Goal: Task Accomplishment & Management: Complete application form

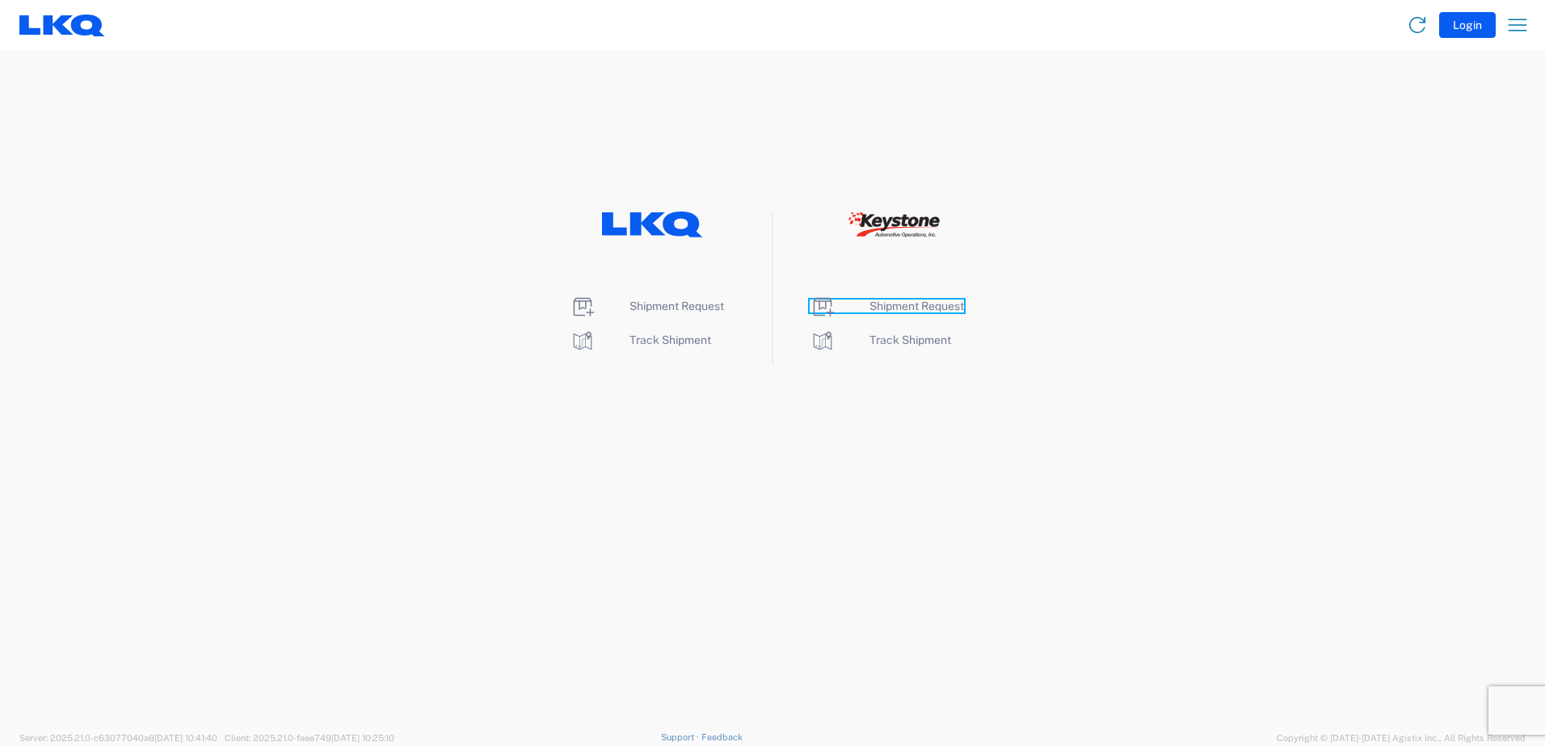
click at [904, 308] on span "Shipment Request" at bounding box center [916, 306] width 95 height 13
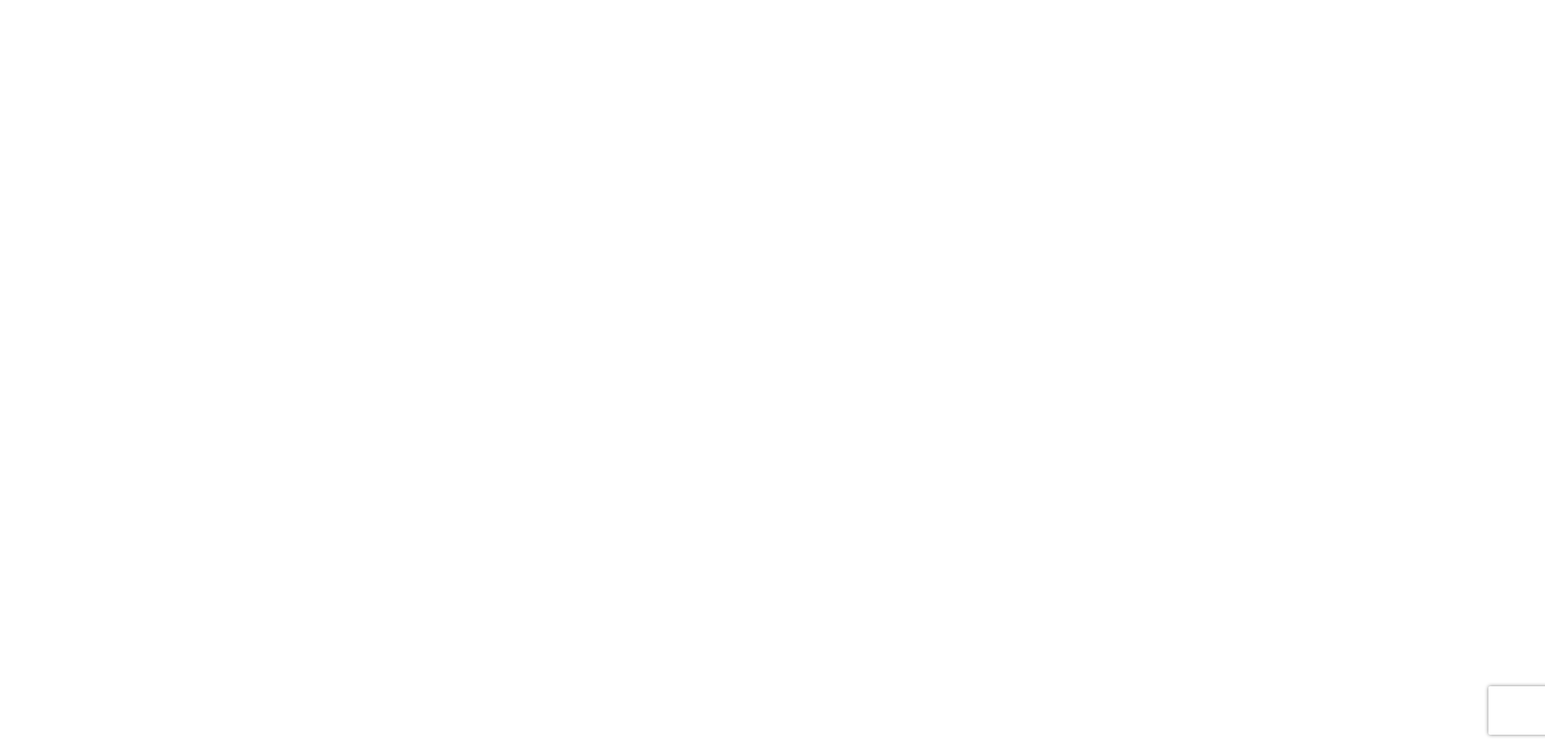
select select "FULL"
select select "LBS"
select select "IN"
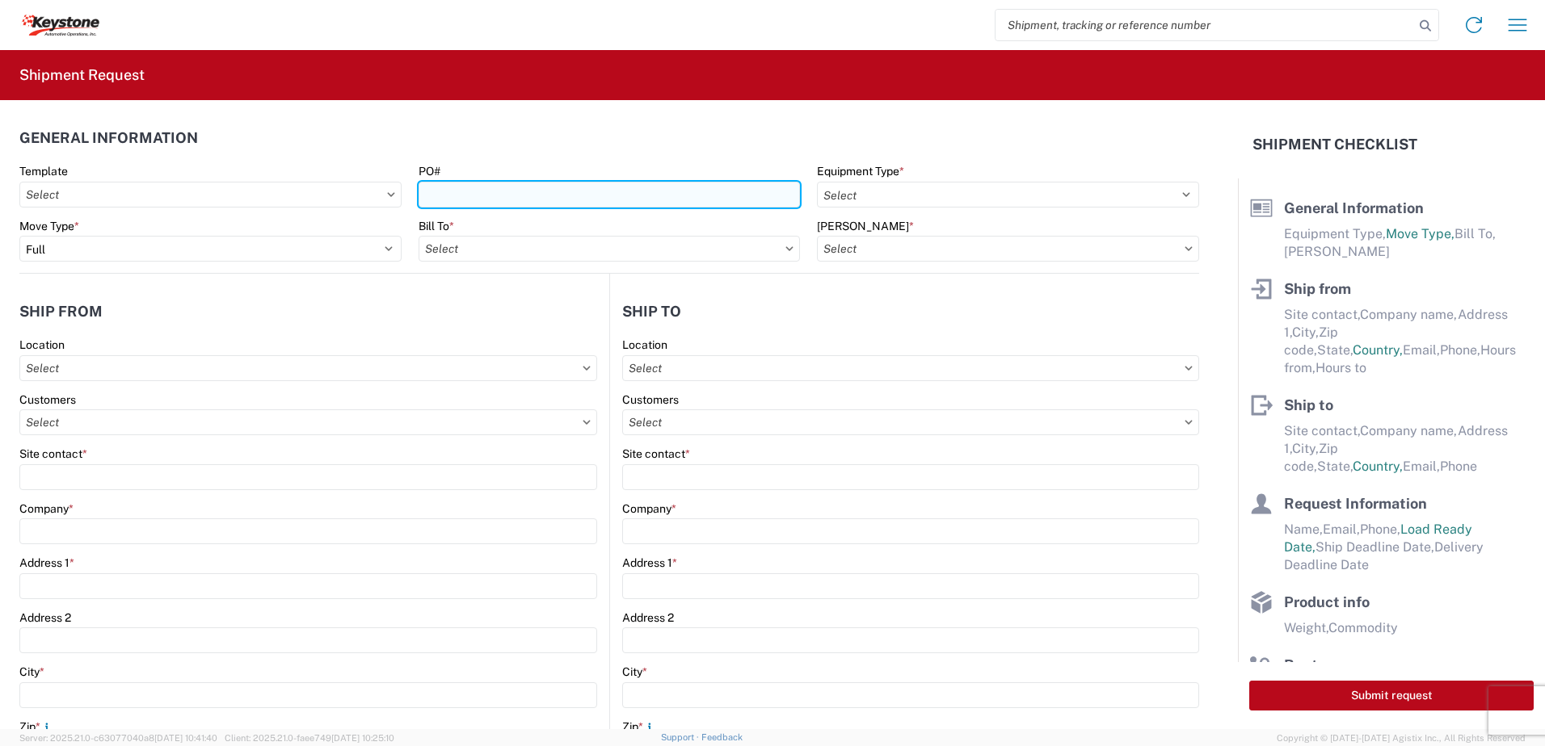
click at [465, 195] on input "PO#" at bounding box center [609, 195] width 382 height 26
type input "York [DATE]"
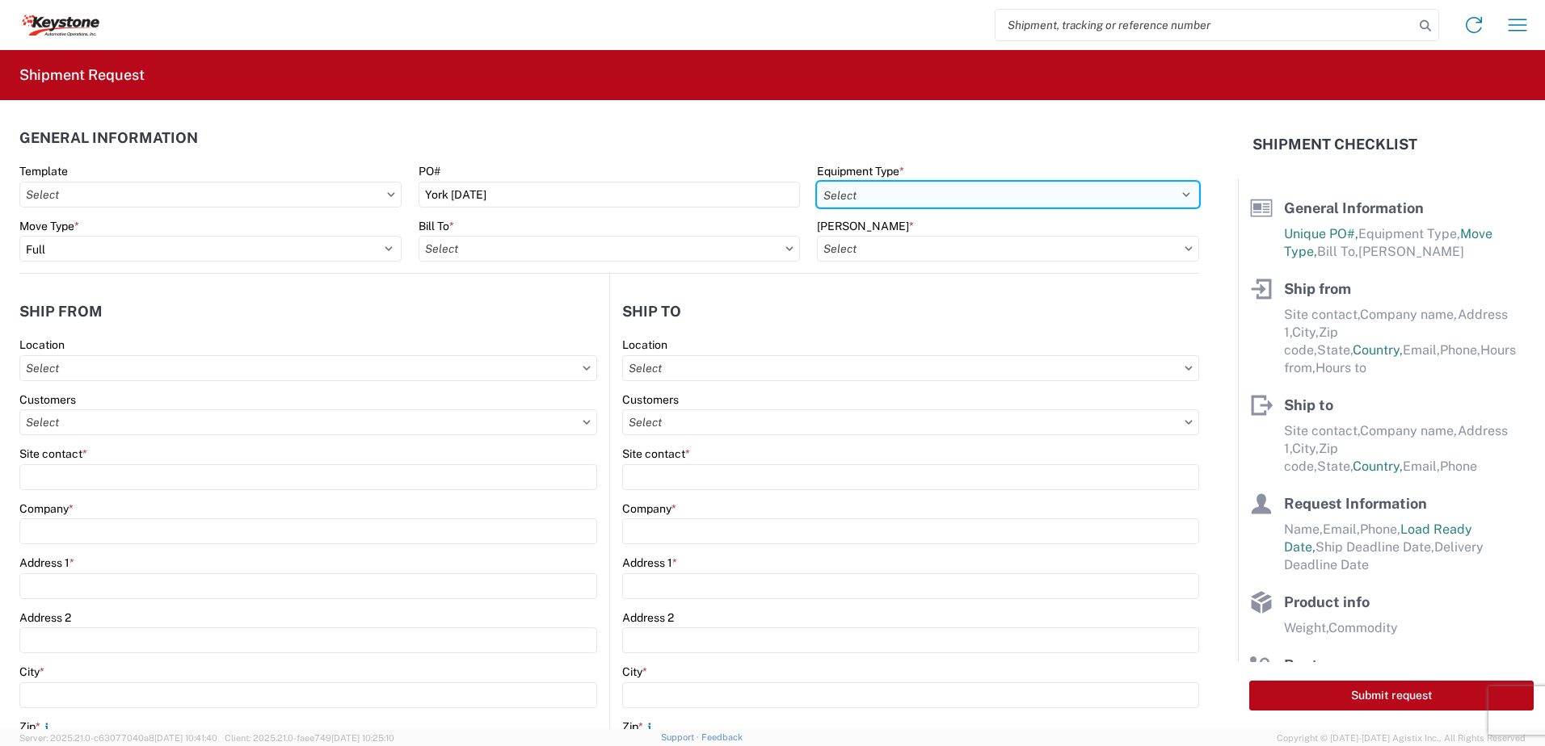
click at [863, 195] on select "Select 53’ Dry Van Flatbed Dropdeck (van) Lowboy (flatbed) Rail" at bounding box center [1008, 195] width 382 height 26
select select "STDV"
click at [817, 182] on select "Select 53’ Dry Van Flatbed Dropdeck (van) Lowboy (flatbed) Rail" at bounding box center [1008, 195] width 382 height 26
click at [569, 250] on input "text" at bounding box center [609, 249] width 382 height 26
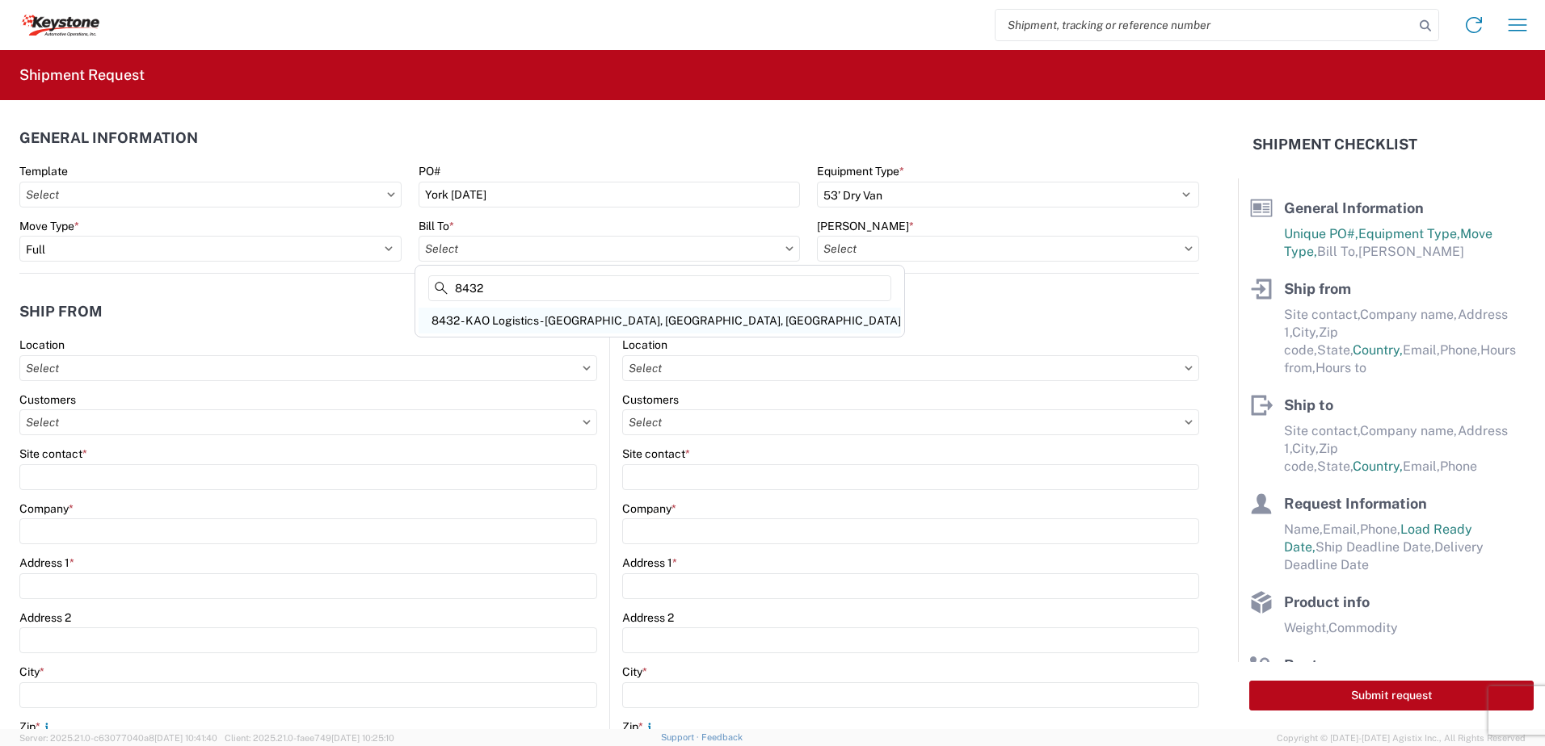
type input "8432"
click at [530, 311] on div "8432 - KAO Logistics - [GEOGRAPHIC_DATA], [GEOGRAPHIC_DATA], [GEOGRAPHIC_DATA]" at bounding box center [659, 321] width 482 height 26
type input "8432 - KAO Logistics - [GEOGRAPHIC_DATA], [GEOGRAPHIC_DATA], [GEOGRAPHIC_DATA]"
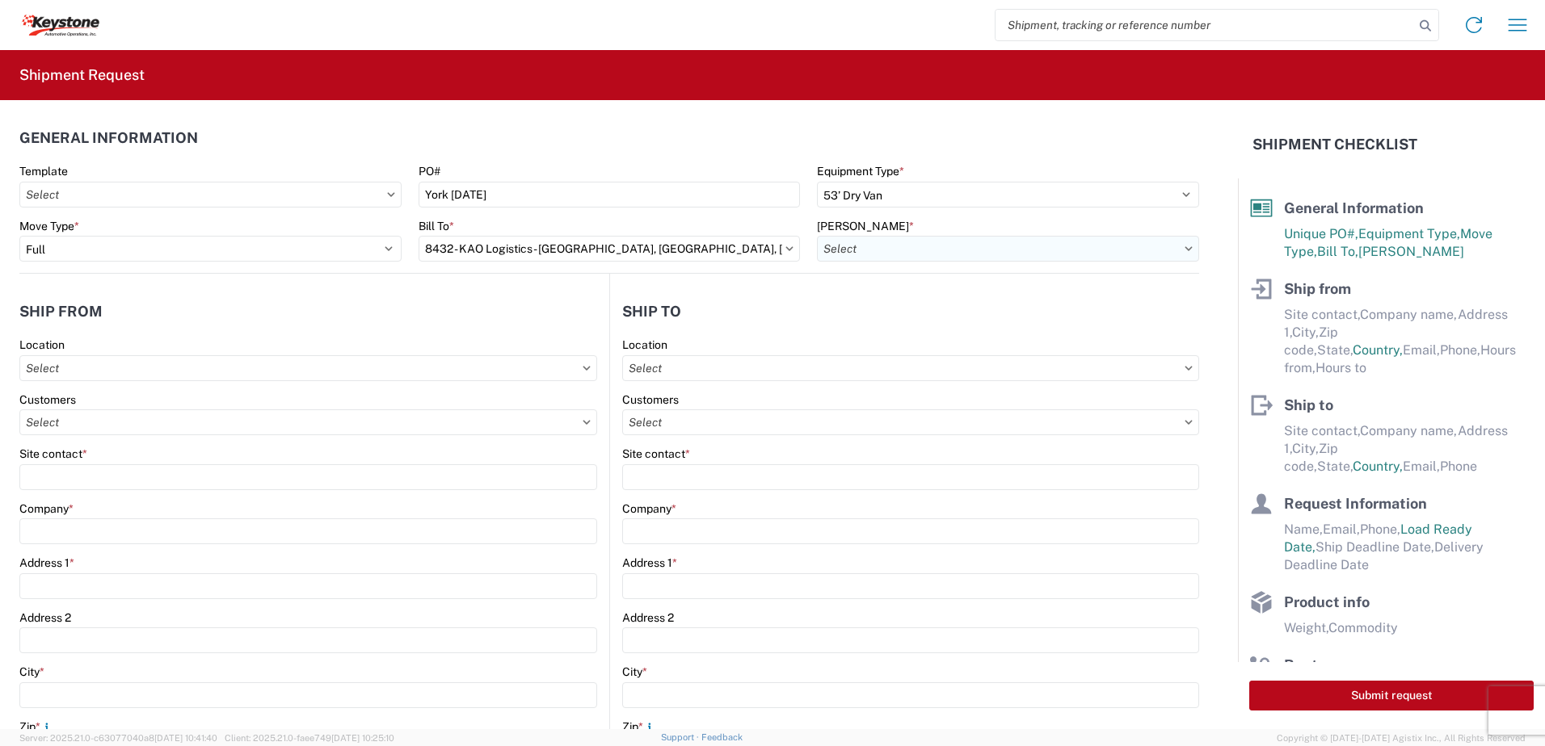
click at [919, 240] on input "text" at bounding box center [1008, 249] width 382 height 26
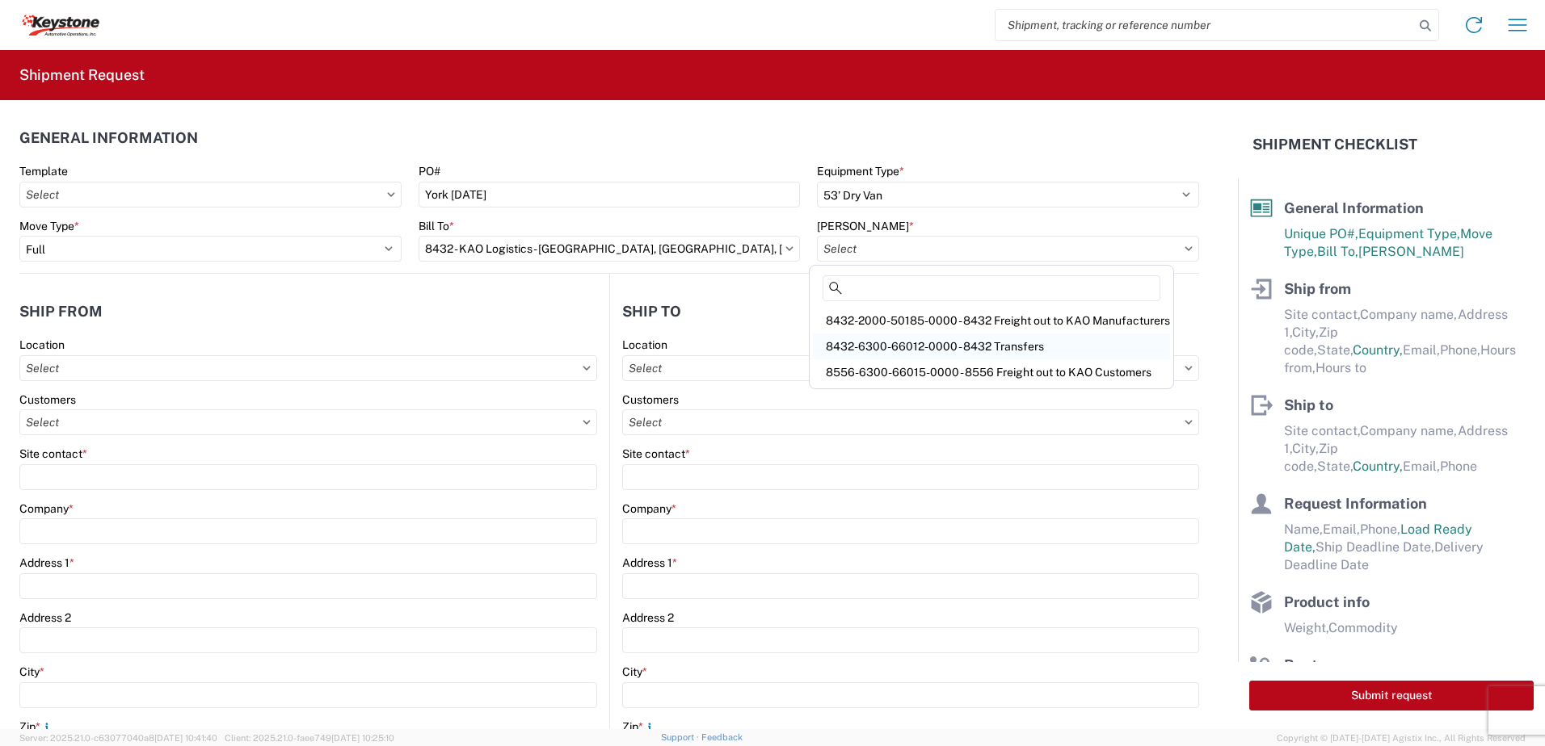
click at [896, 339] on div "8432-6300-66012-0000 - 8432 Transfers" at bounding box center [991, 347] width 357 height 26
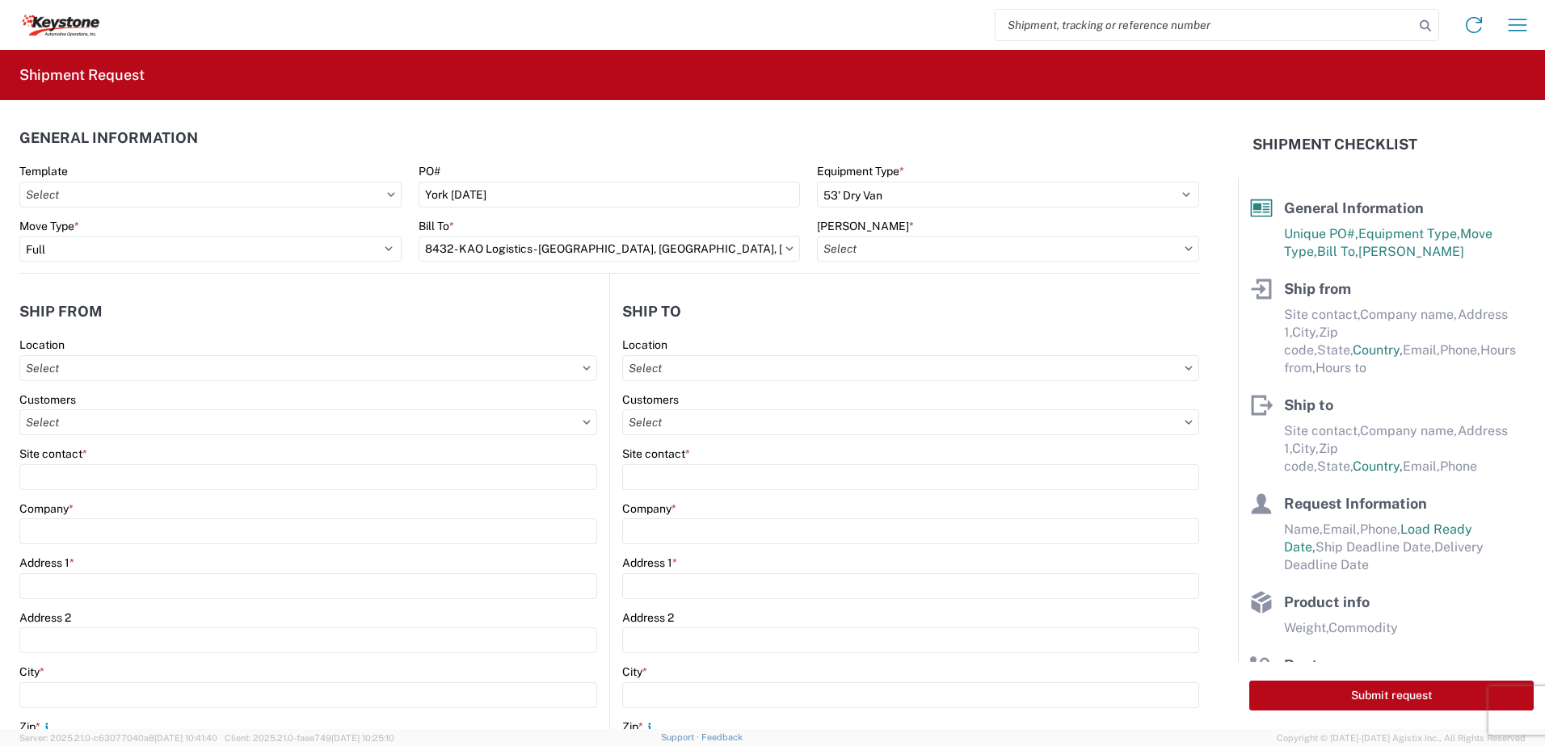
type input "8432-6300-66012-0000 - 8432 Transfers, 8432-6300-66012-0000 - 8432 Transfers"
click at [178, 369] on input "text" at bounding box center [308, 368] width 578 height 26
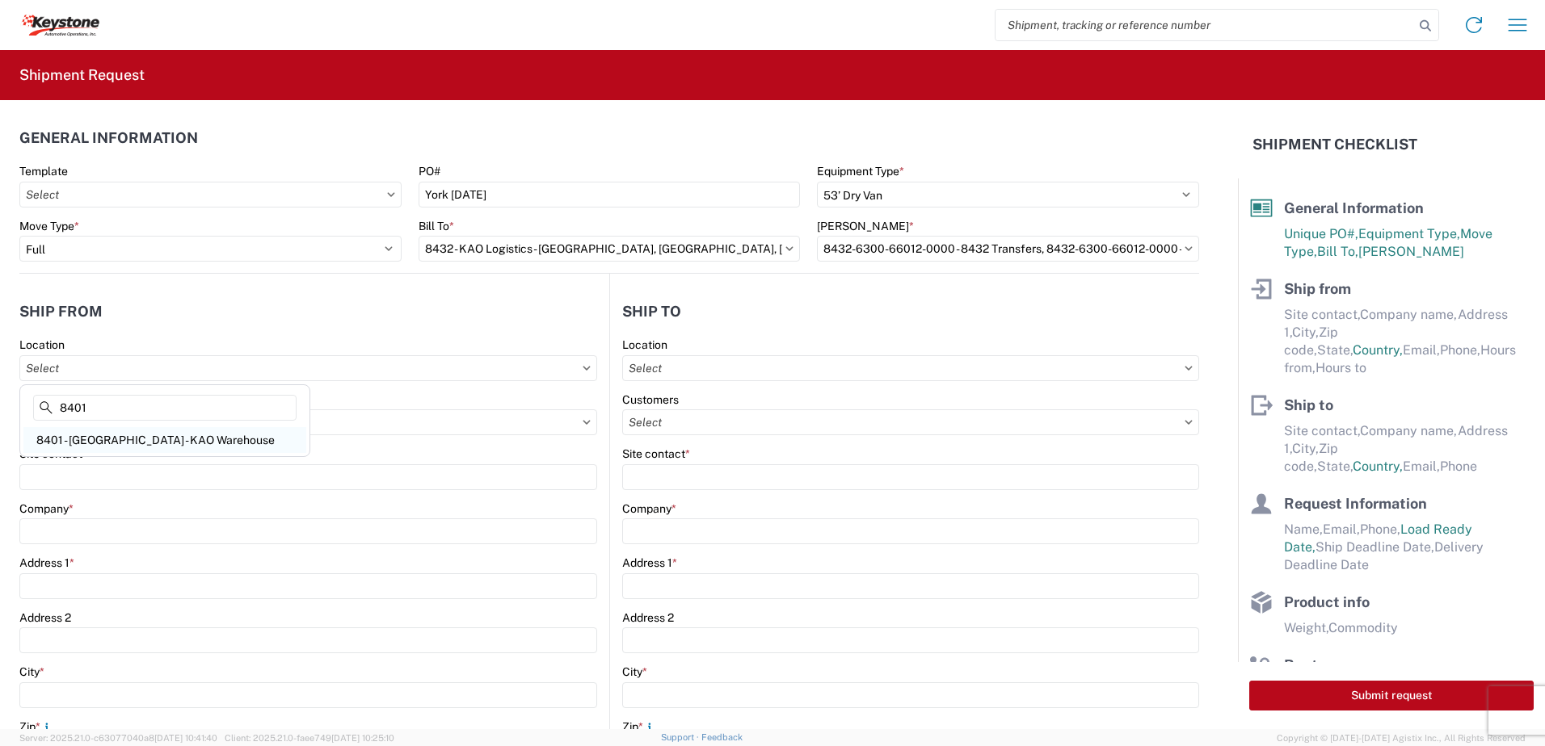
type input "8401"
click at [128, 438] on div "8401 - [GEOGRAPHIC_DATA] - KAO Warehouse" at bounding box center [164, 440] width 283 height 26
type input "8401 - [GEOGRAPHIC_DATA] - KAO Warehouse"
type input "KAO"
type input "[STREET_ADDRESS][PERSON_NAME]"
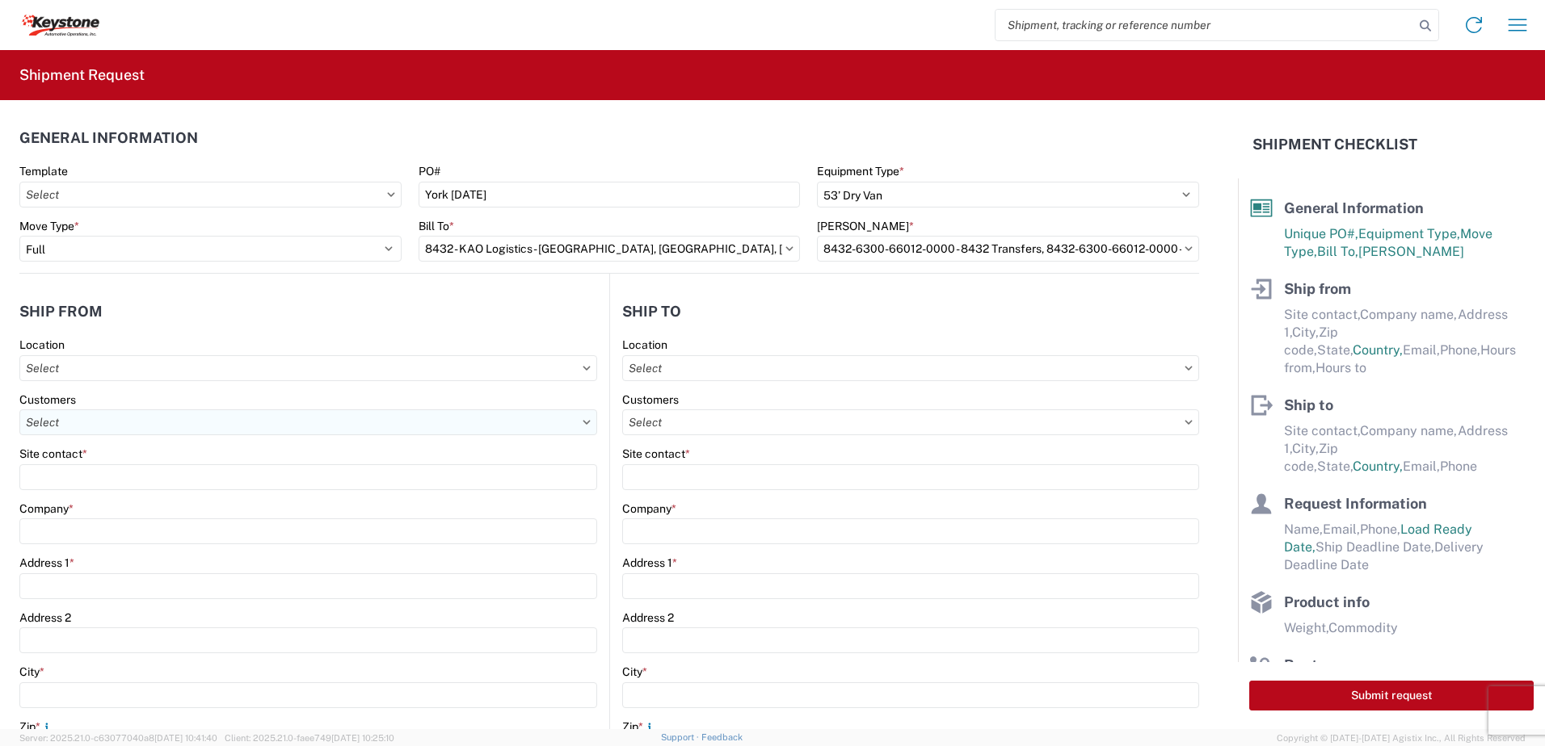
type input "[GEOGRAPHIC_DATA]"
type input "18643"
select select "PA"
select select "US"
type input "07:00"
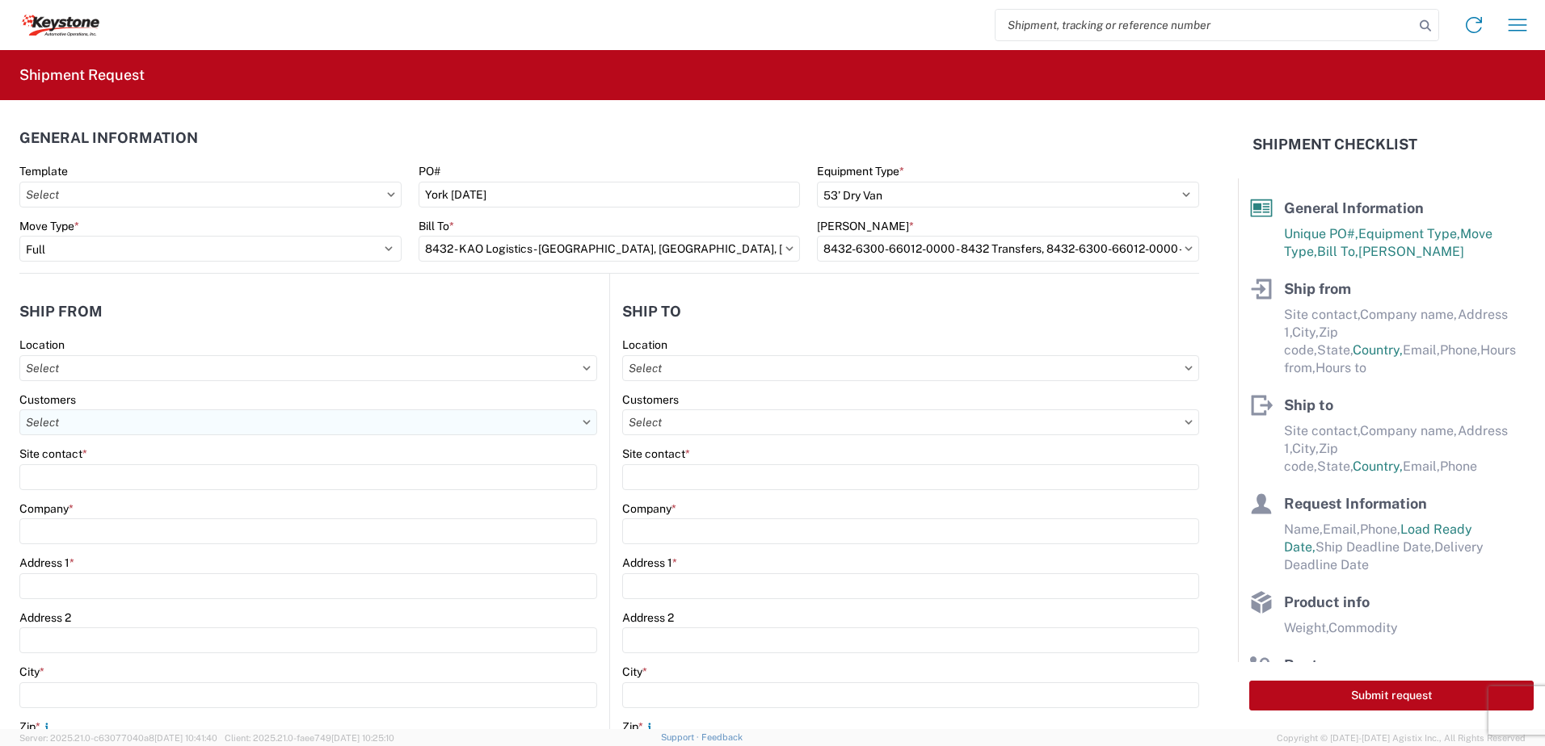
type input "17:00"
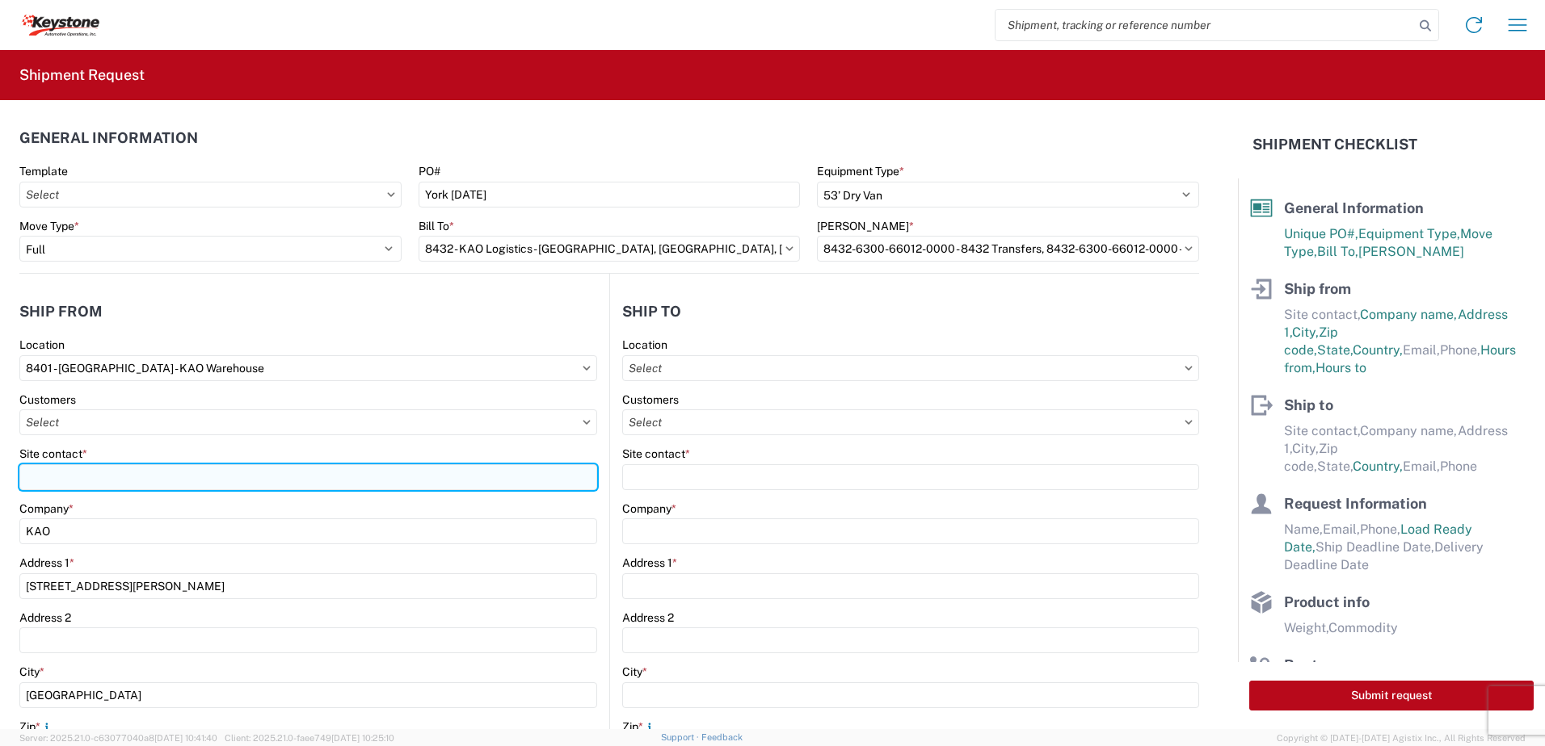
click at [76, 477] on input "Site contact *" at bounding box center [308, 478] width 578 height 26
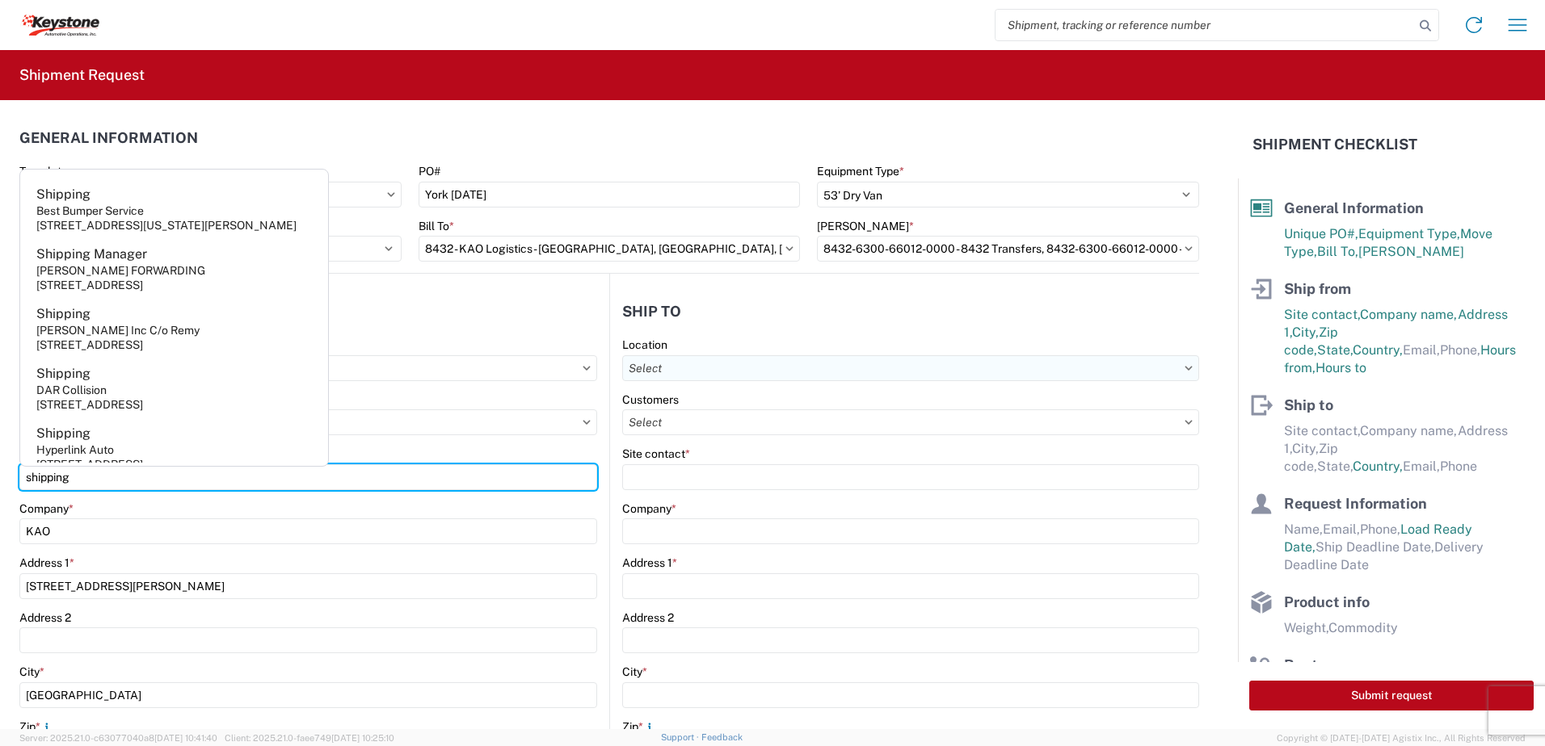
type input "shipping"
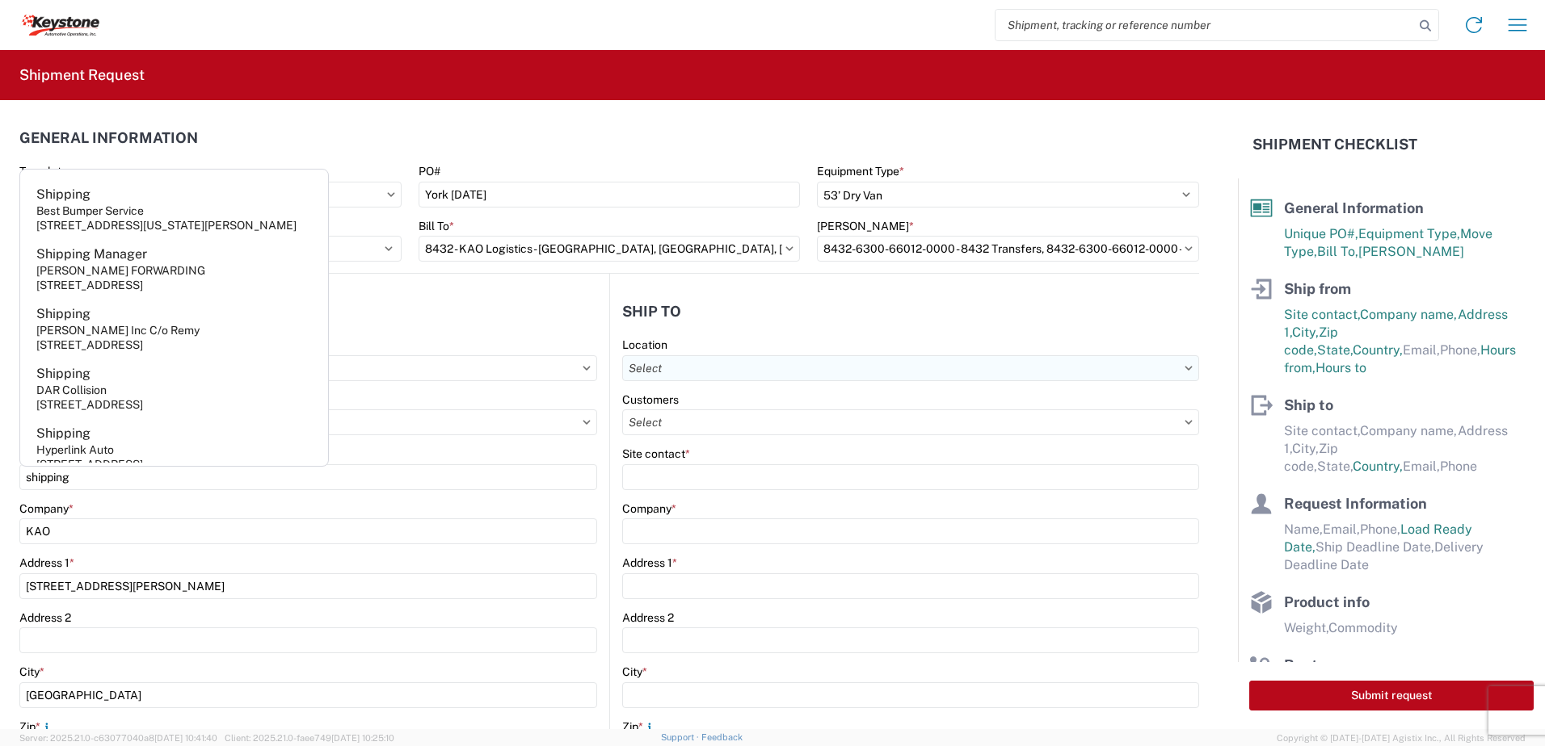
click at [637, 369] on input "text" at bounding box center [910, 368] width 577 height 26
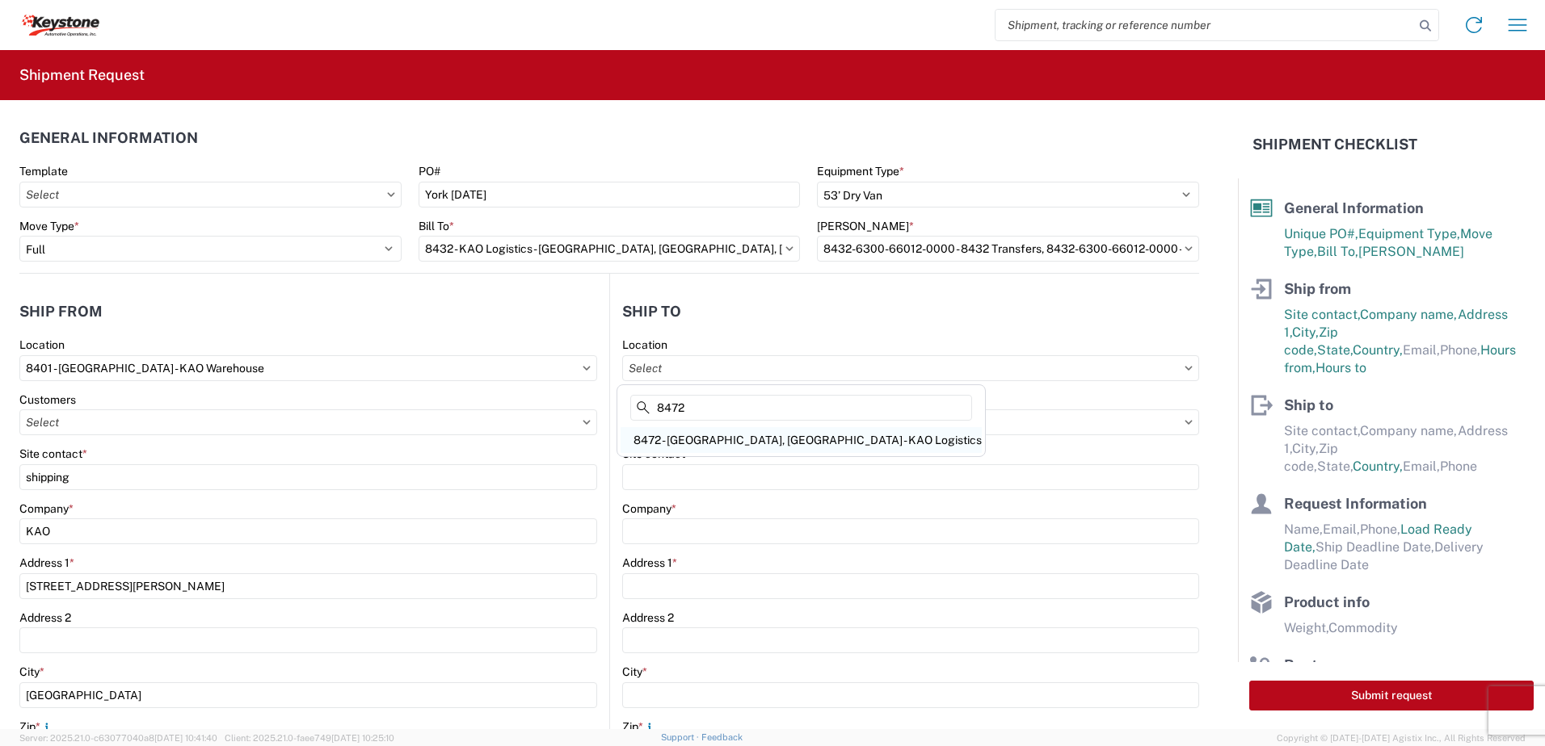
type input "8472"
click at [698, 452] on div "8472 - [GEOGRAPHIC_DATA], [GEOGRAPHIC_DATA] - KAO Logistics" at bounding box center [800, 440] width 361 height 26
type input "8472 - [GEOGRAPHIC_DATA], [GEOGRAPHIC_DATA] - KAO Logistics"
type input "KAO"
type input "[STREET_ADDRESS]"
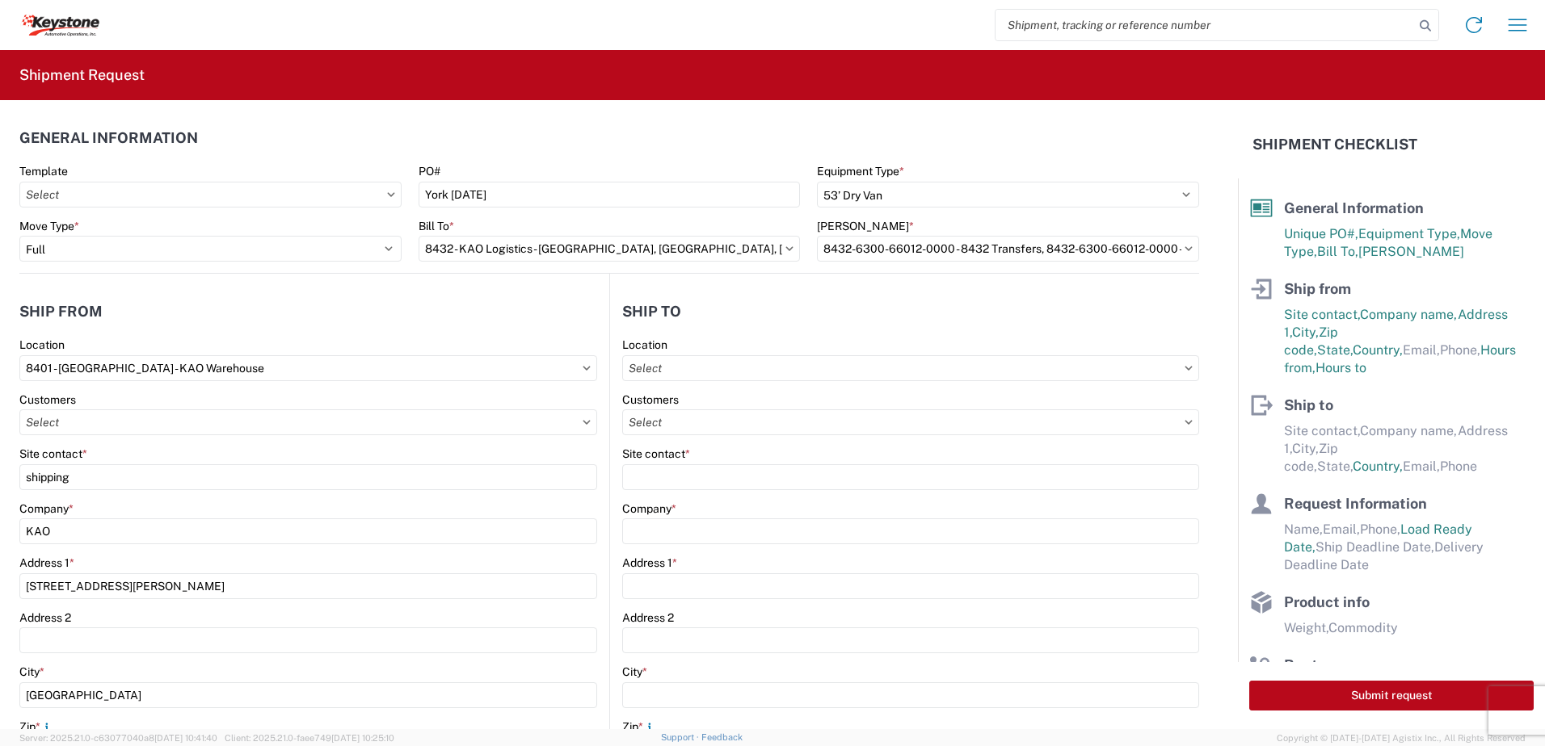
type input "[GEOGRAPHIC_DATA]"
type input "17406"
select select "US"
type input "07:00"
type input "17:00"
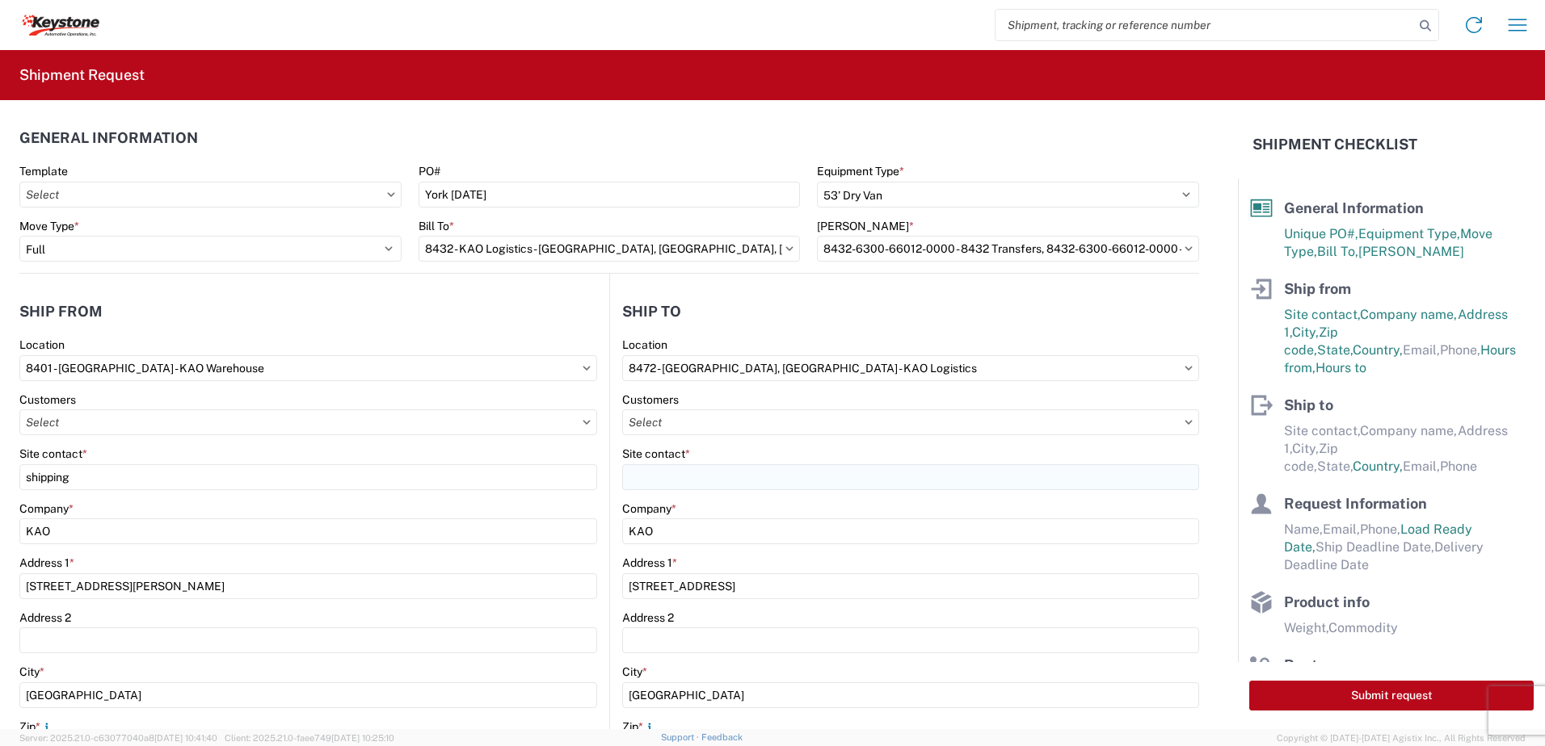
select select "PA"
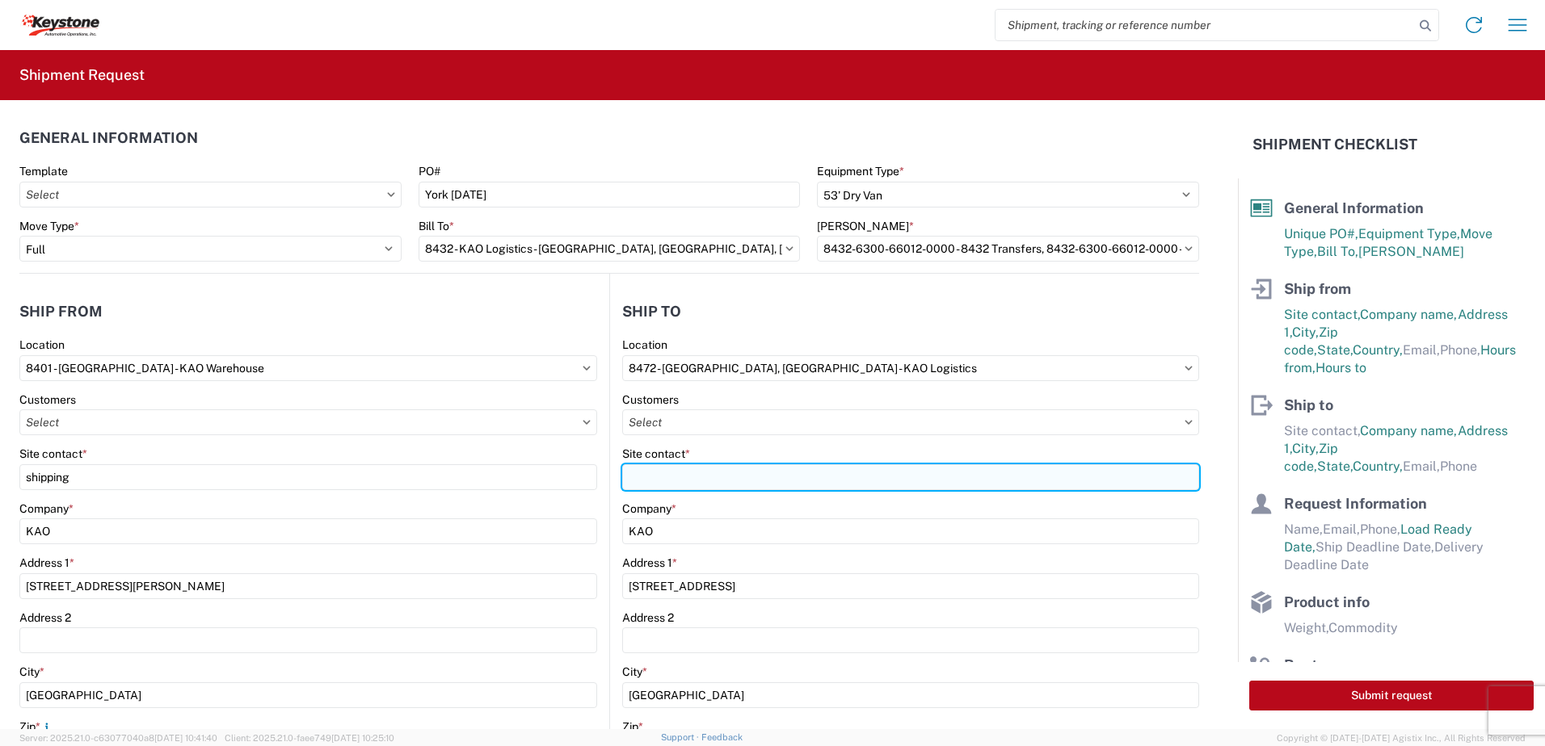
click at [654, 475] on input "Site contact *" at bounding box center [910, 478] width 577 height 26
type input "receving"
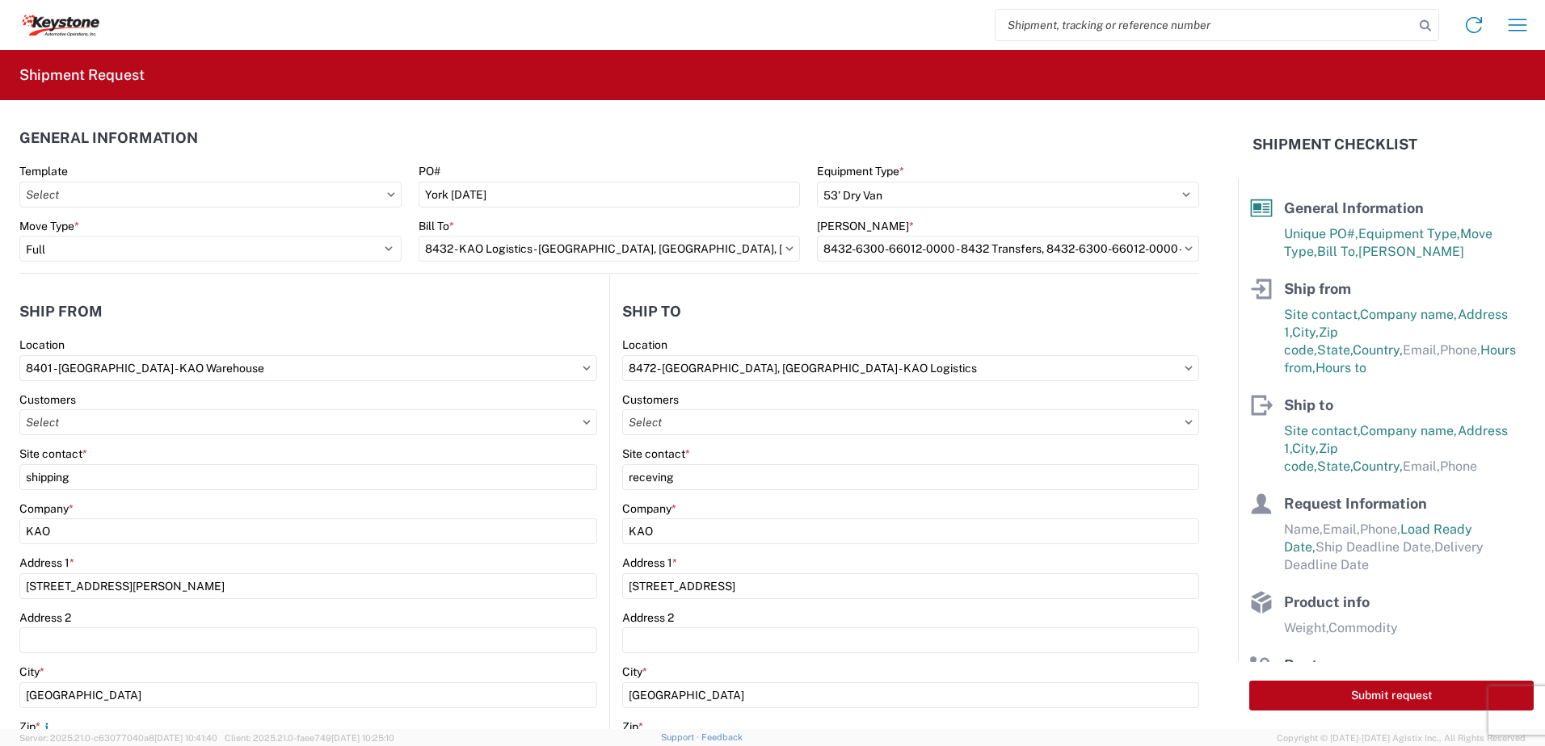
click at [760, 321] on header "Ship to" at bounding box center [904, 311] width 589 height 36
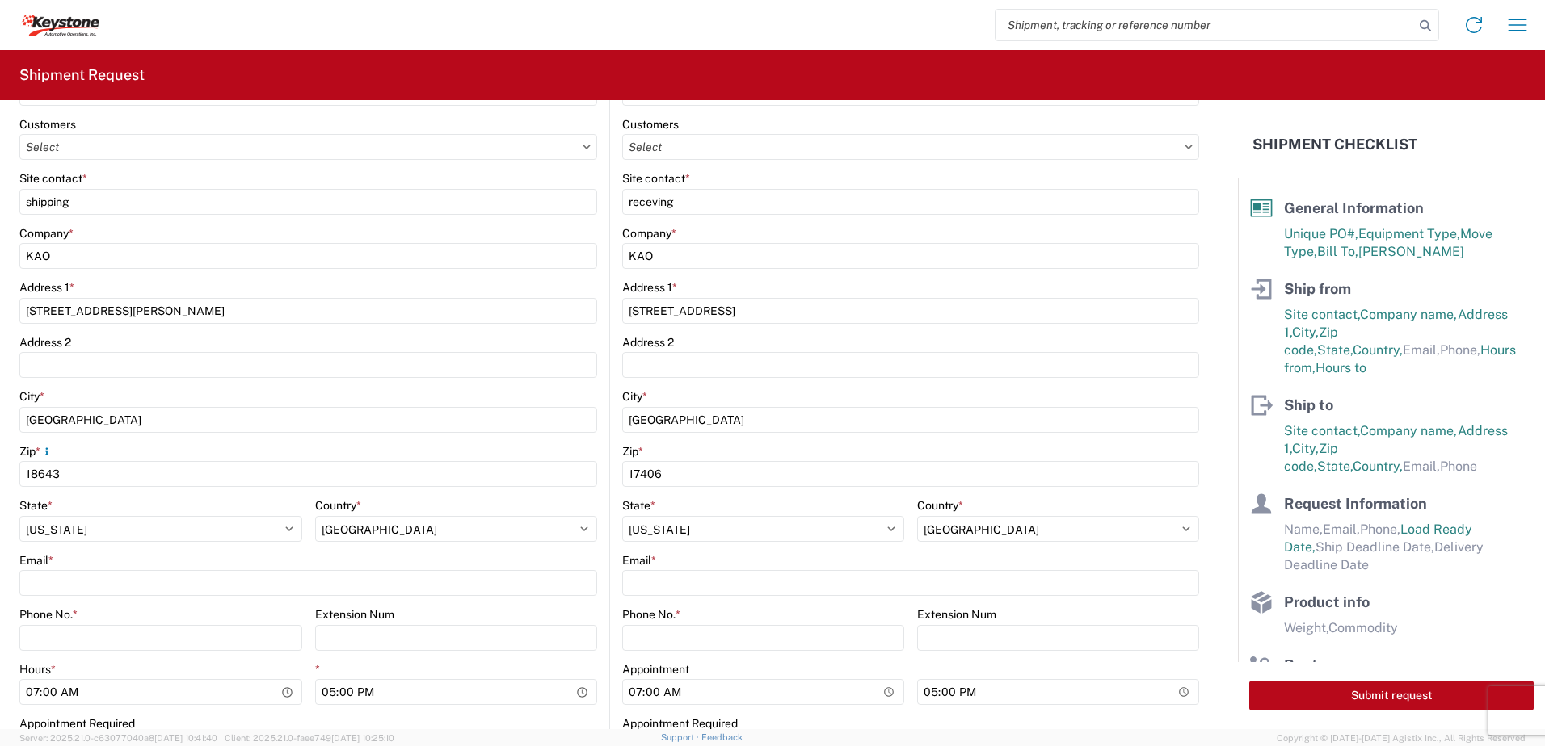
scroll to position [323, 0]
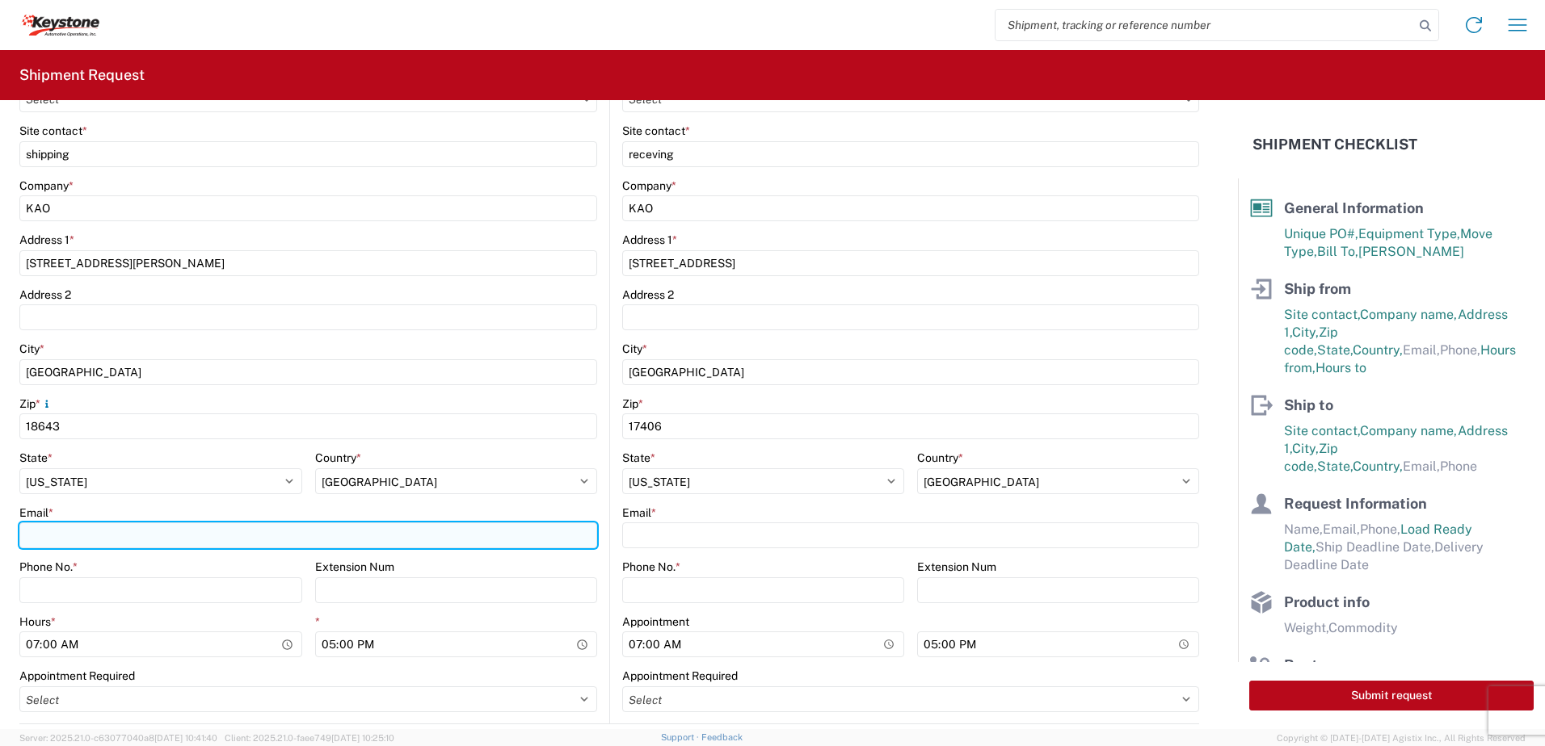
click at [94, 538] on input "Email *" at bounding box center [308, 536] width 578 height 26
type input "[EMAIL_ADDRESS][DOMAIN_NAME]"
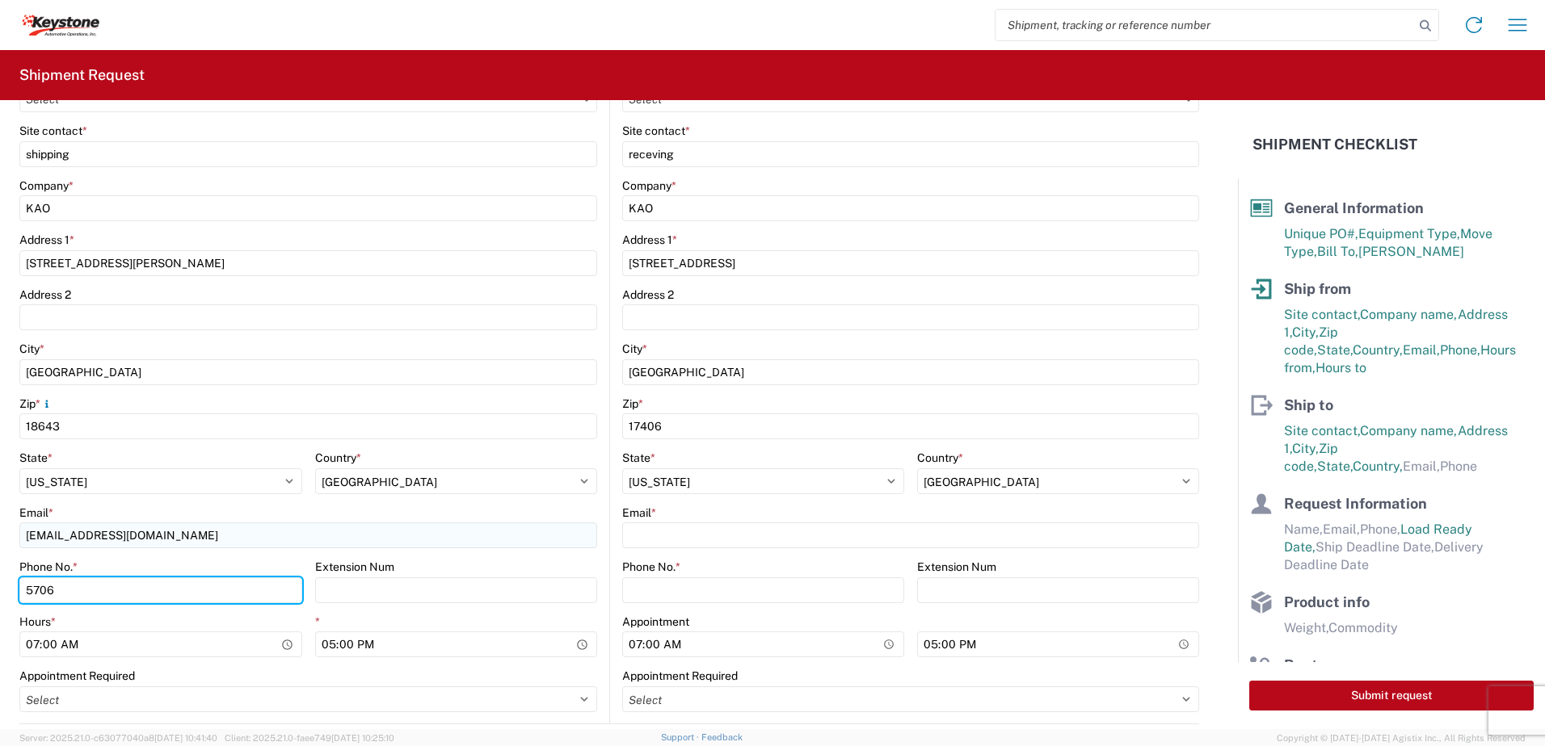
type input "5706554514"
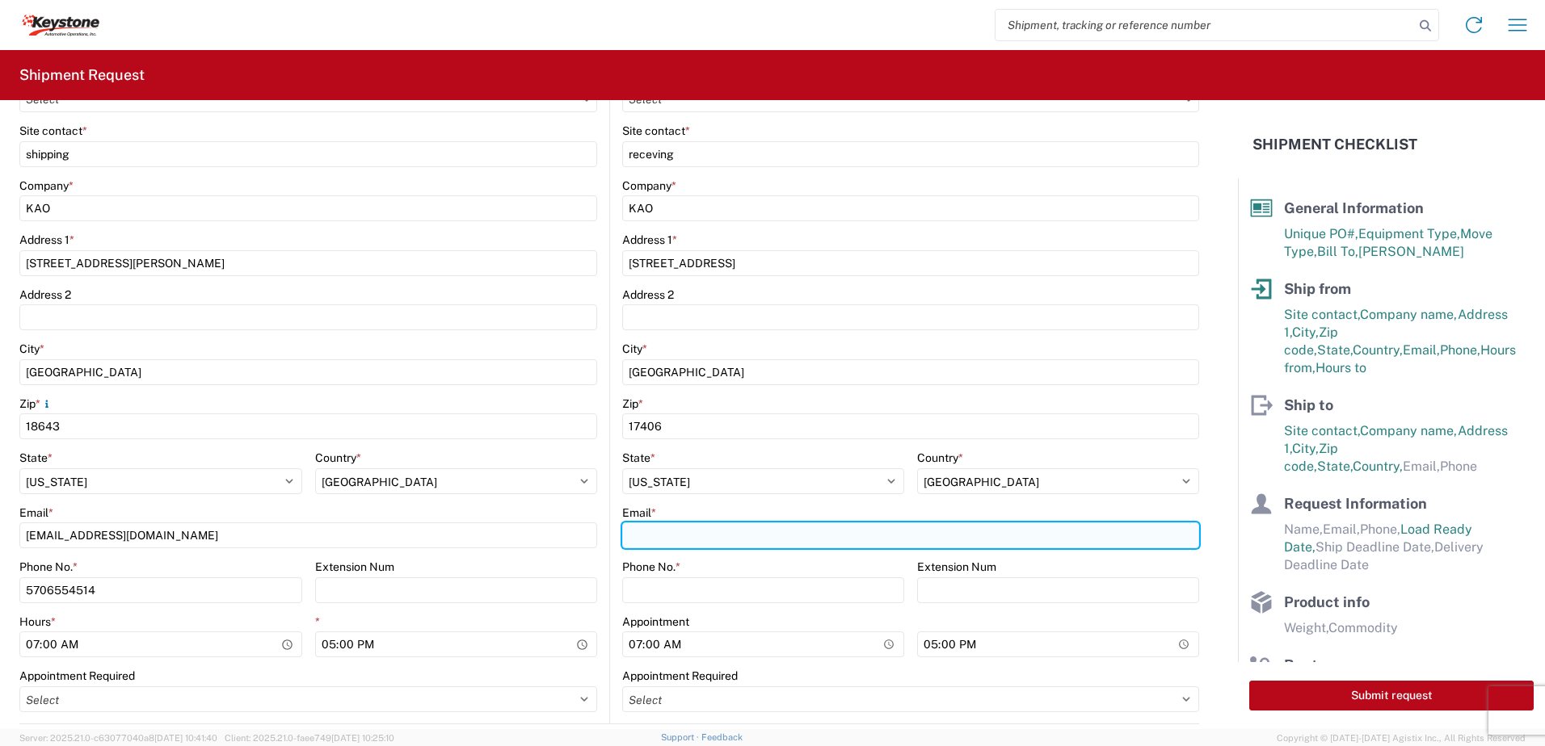
drag, startPoint x: 798, startPoint y: 548, endPoint x: 780, endPoint y: 557, distance: 19.9
click at [798, 548] on input "Email *" at bounding box center [910, 536] width 577 height 26
type input "[EMAIL_ADDRESS][DOMAIN_NAME]"
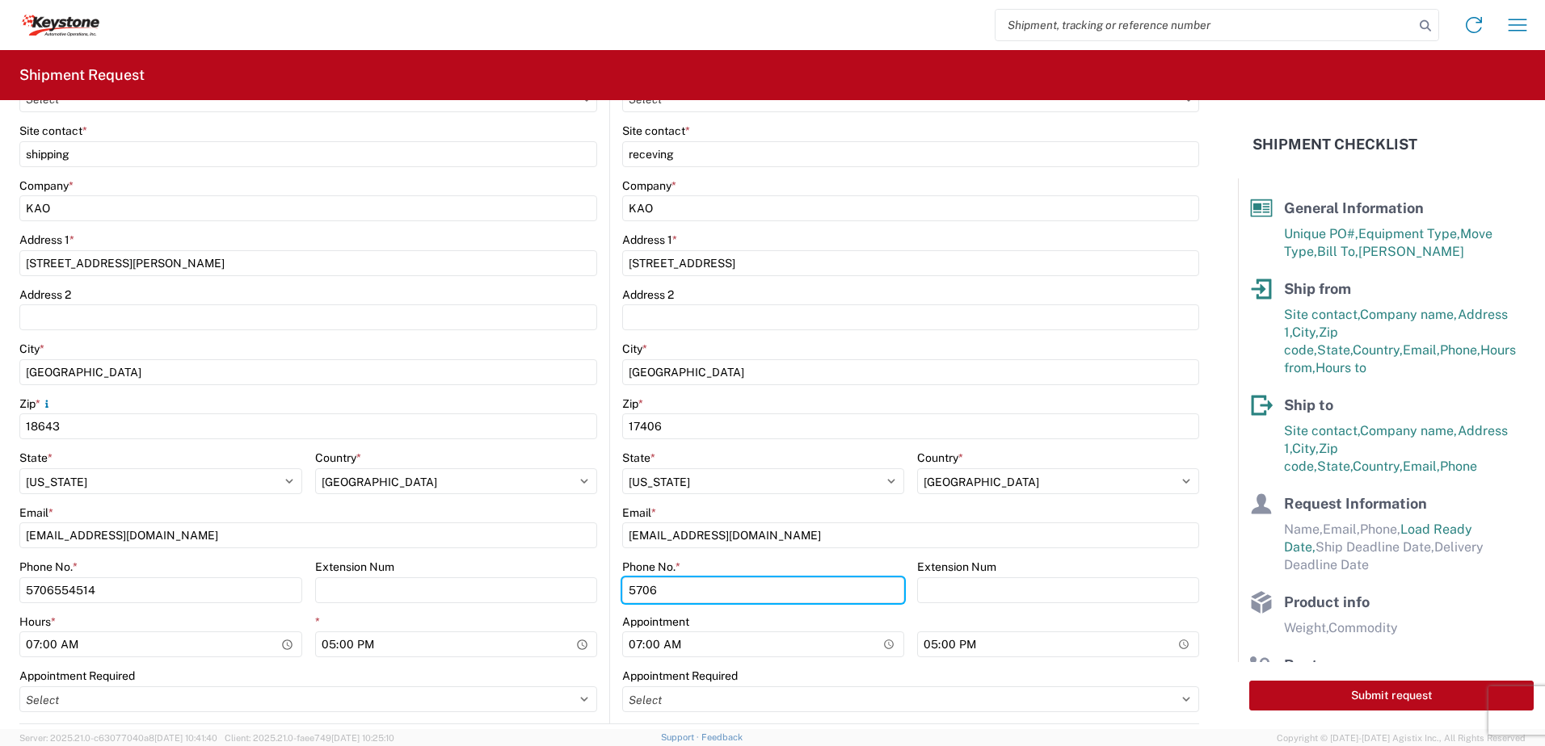
type input "5706554514"
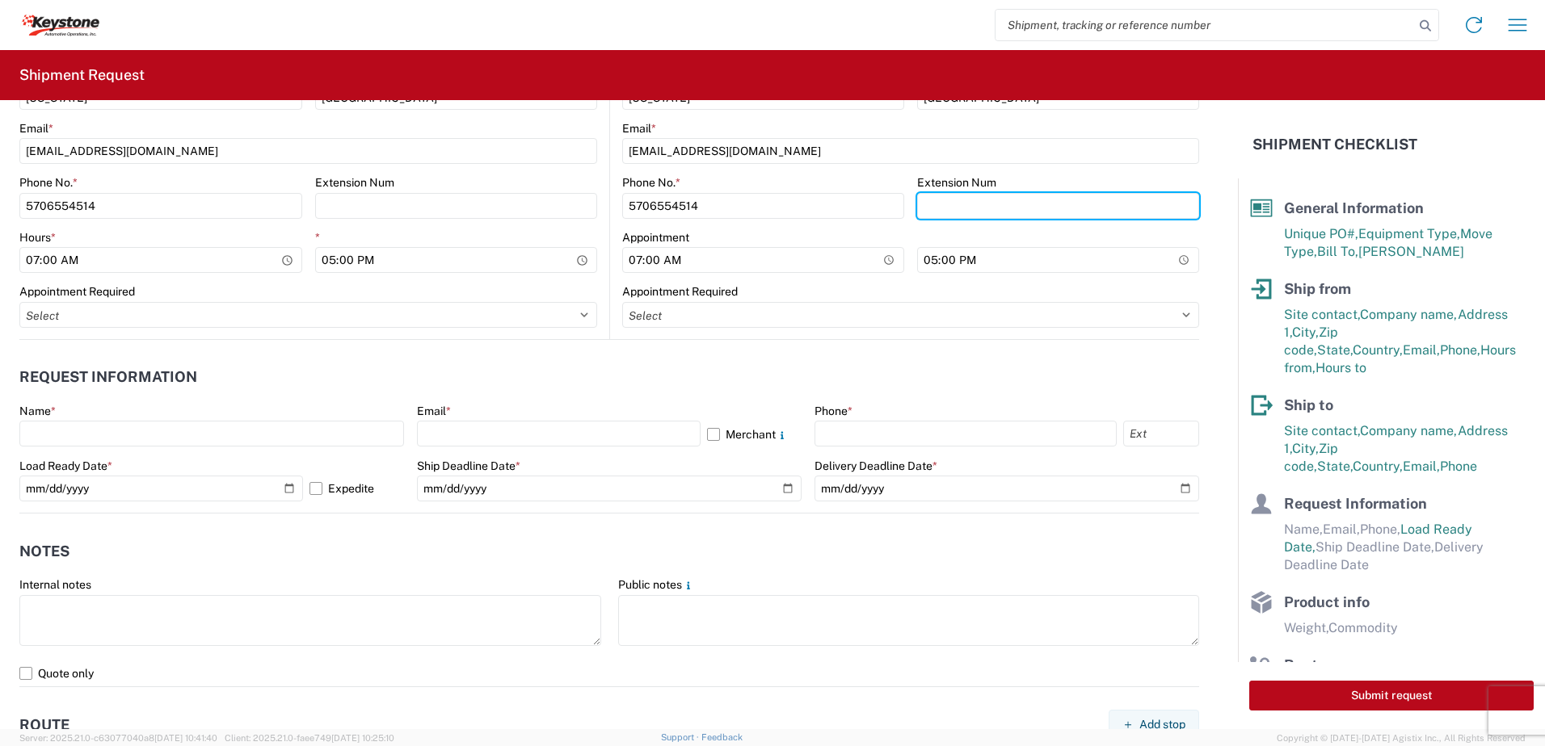
scroll to position [727, 0]
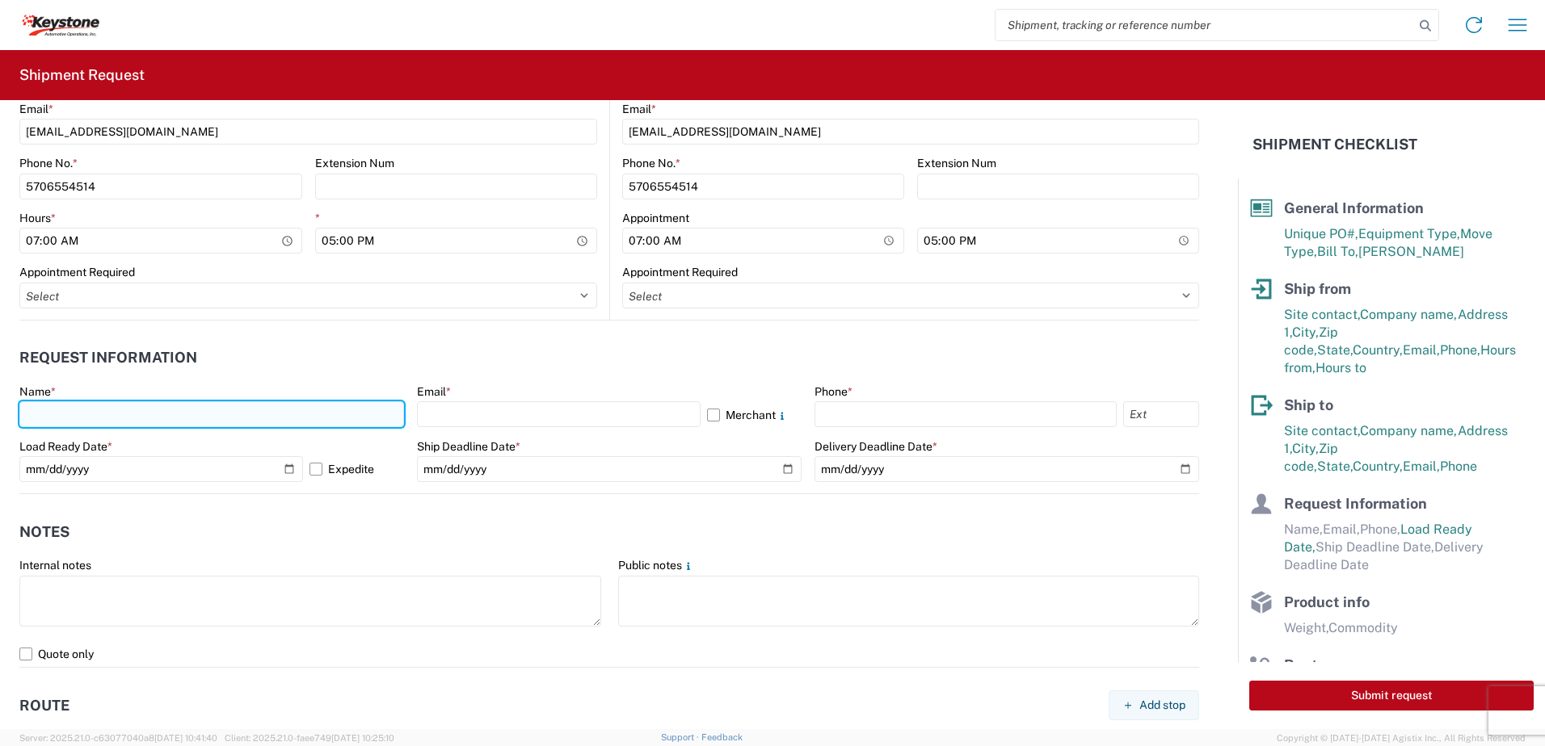
click at [67, 415] on input "text" at bounding box center [211, 414] width 385 height 26
type input "[PERSON_NAME]"
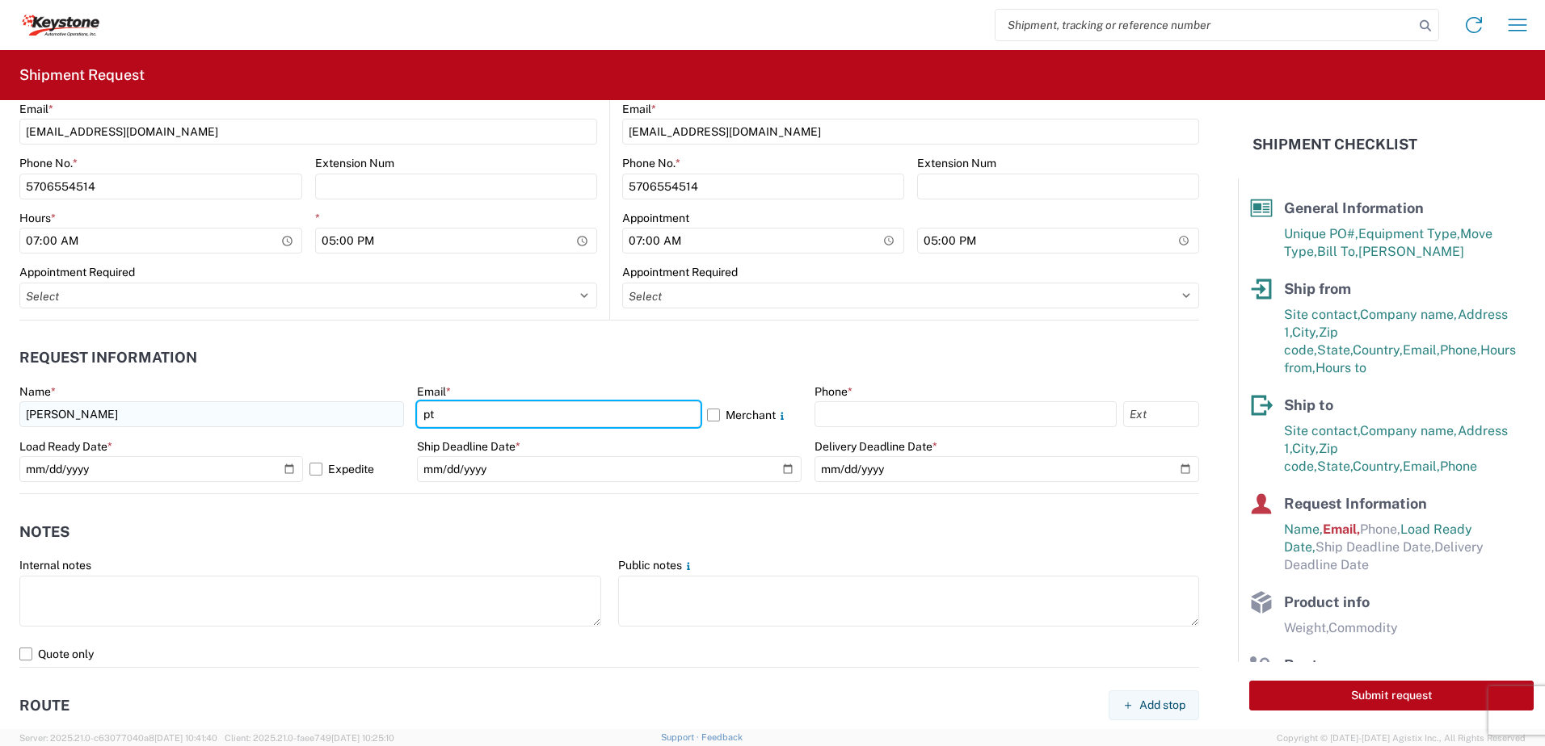
type input "[EMAIL_ADDRESS][DOMAIN_NAME]"
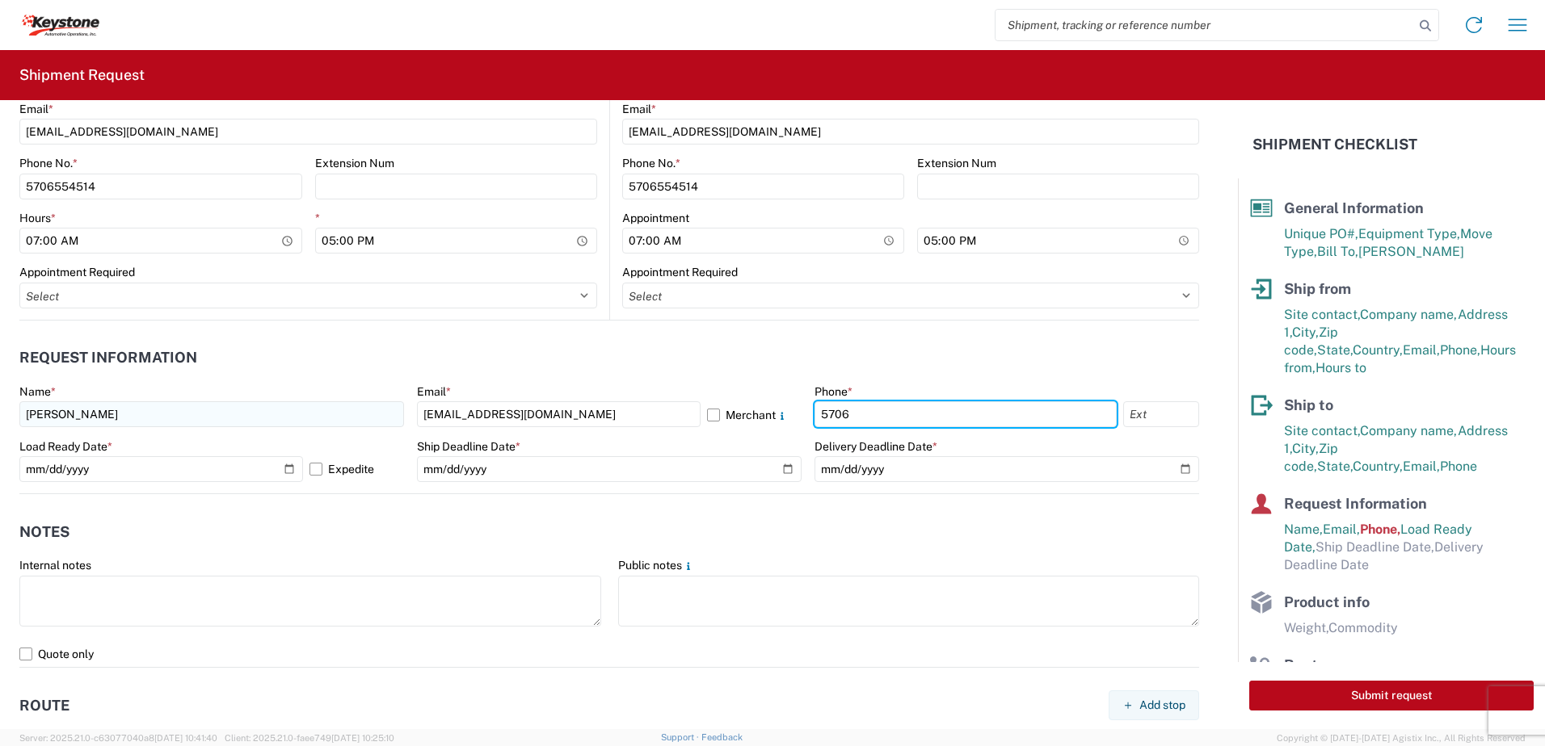
type input "5706554514"
click at [312, 473] on label "Expedite" at bounding box center [356, 469] width 95 height 26
click at [0, 0] on input "Expedite" at bounding box center [0, 0] width 0 height 0
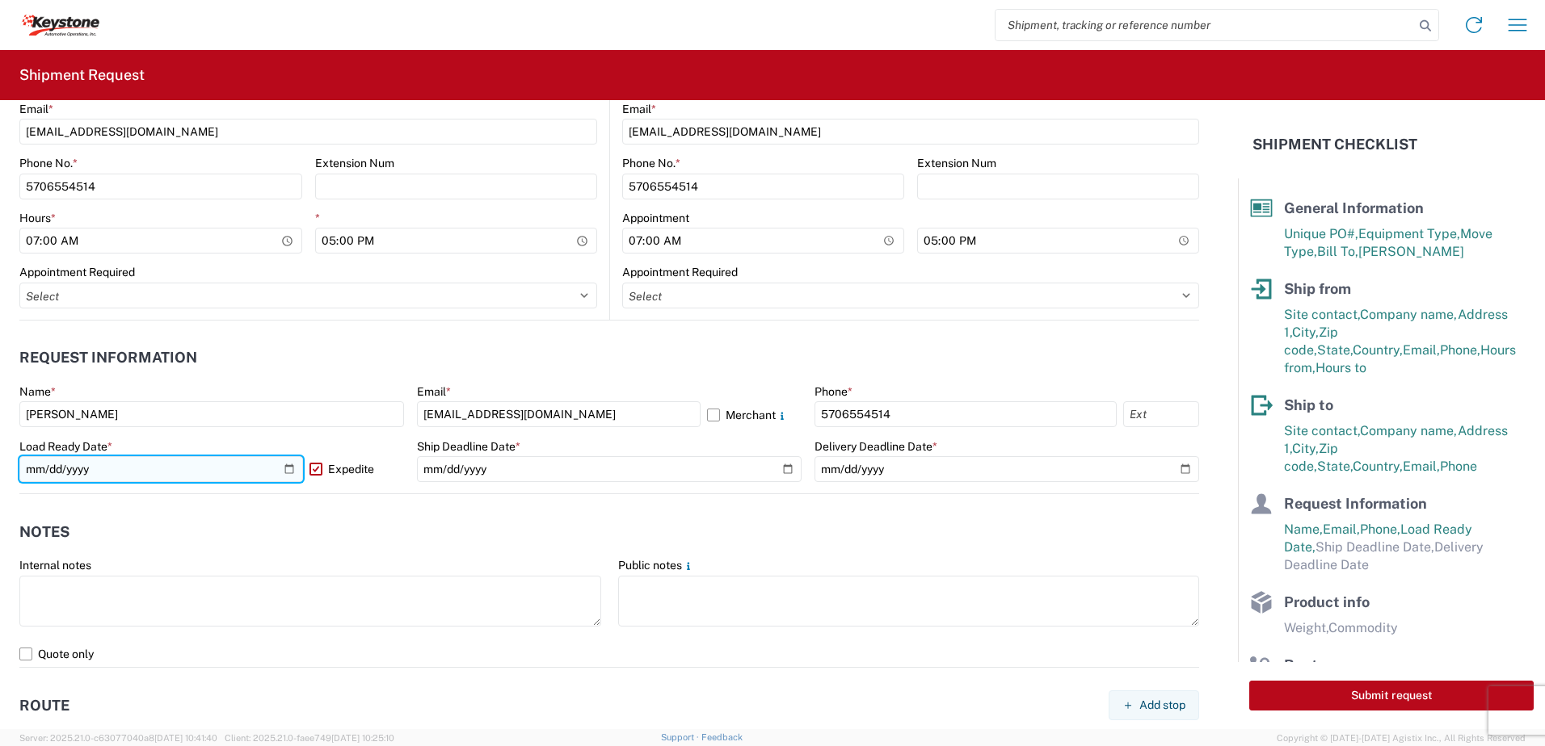
click at [287, 469] on input "[DATE]" at bounding box center [161, 469] width 284 height 26
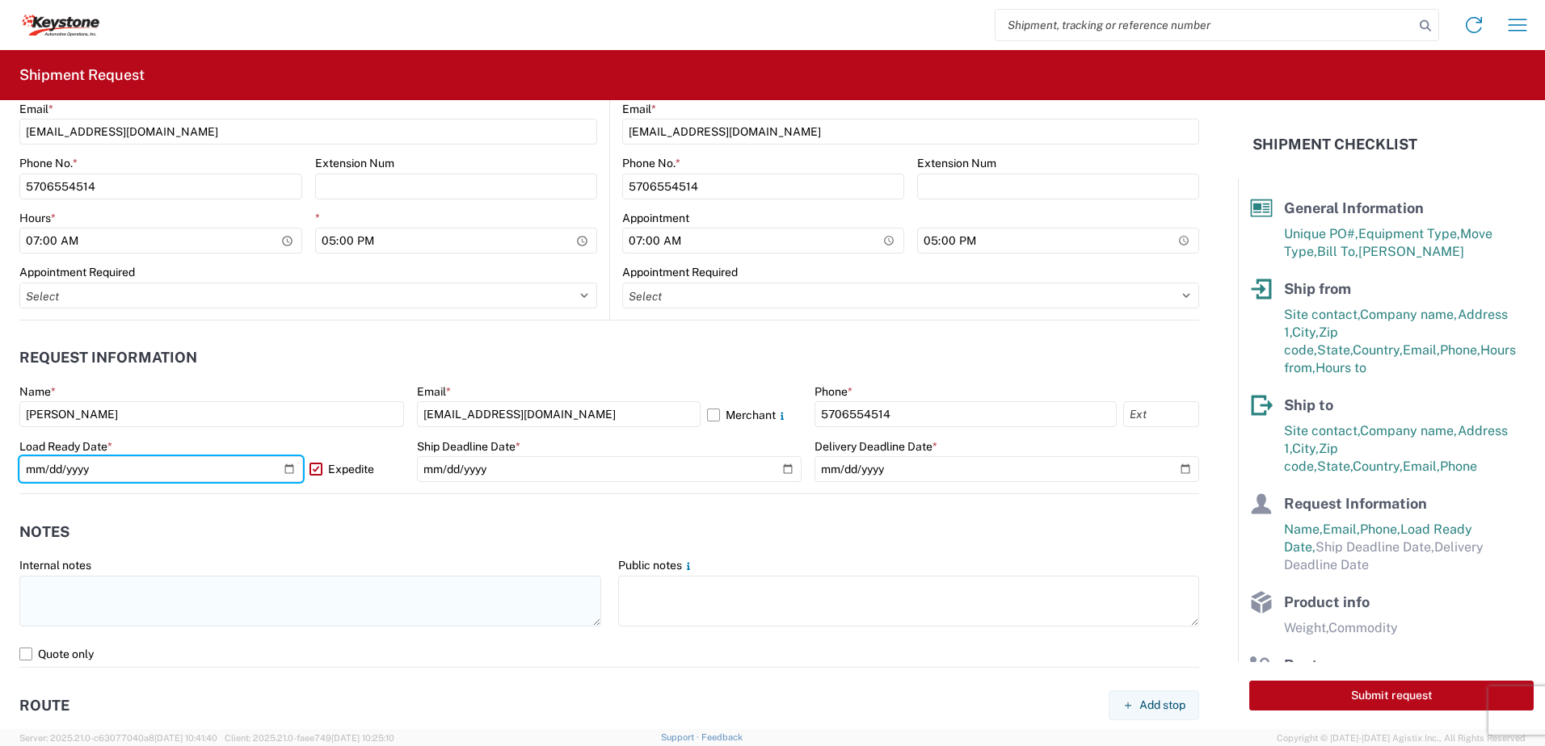
type input "[DATE]"
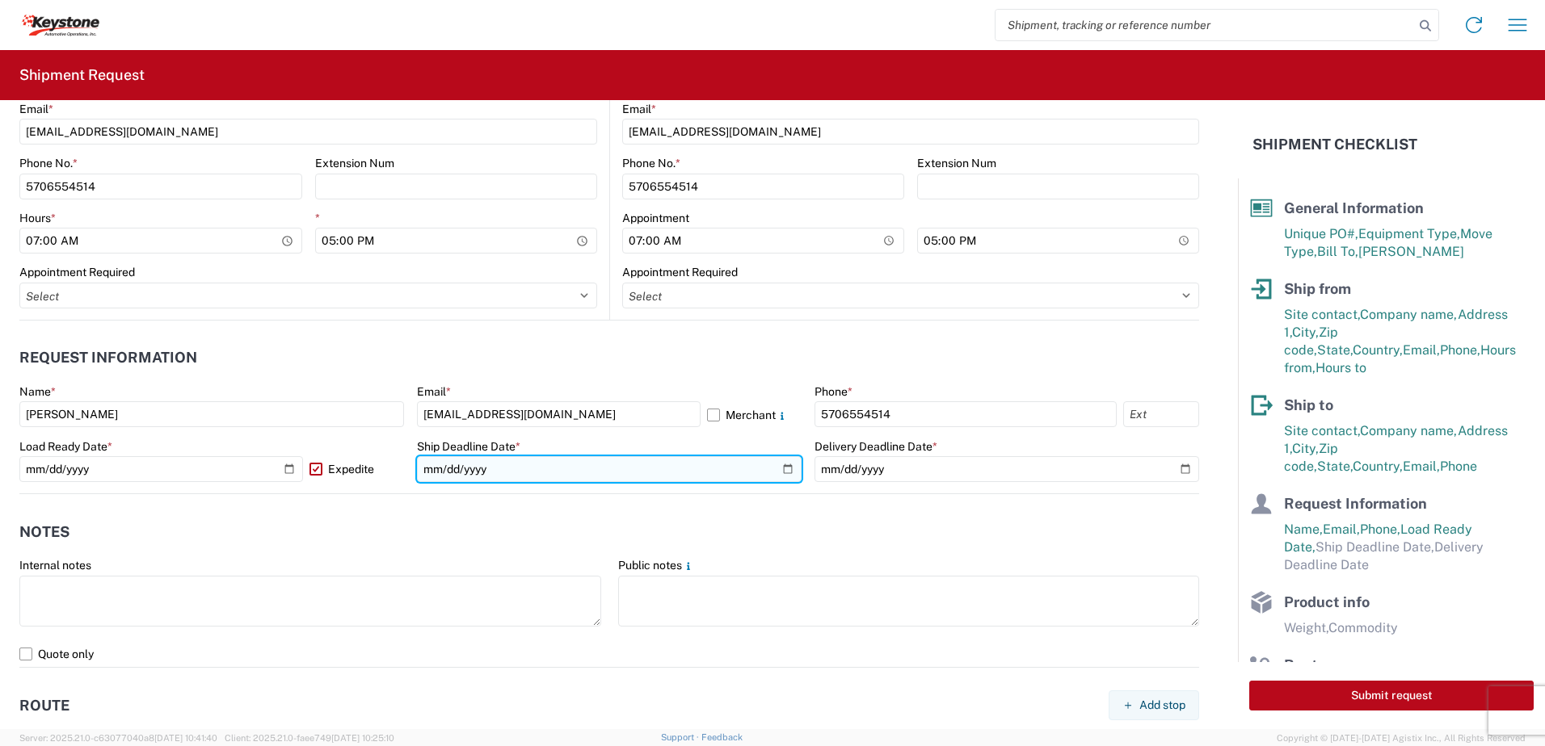
click at [780, 473] on input "date" at bounding box center [609, 469] width 385 height 26
type input "[DATE]"
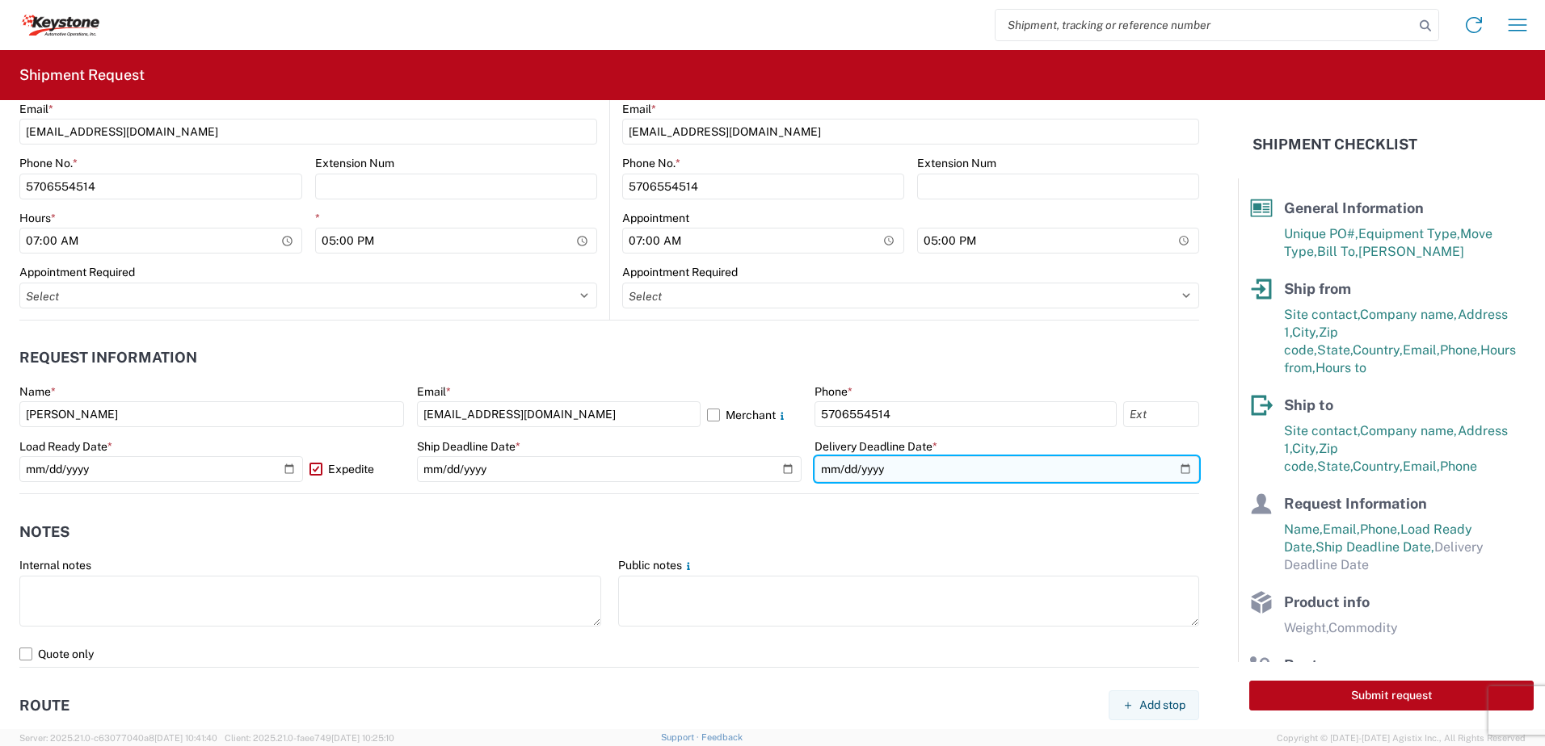
click at [1168, 468] on input "date" at bounding box center [1006, 469] width 385 height 26
type input "[DATE]"
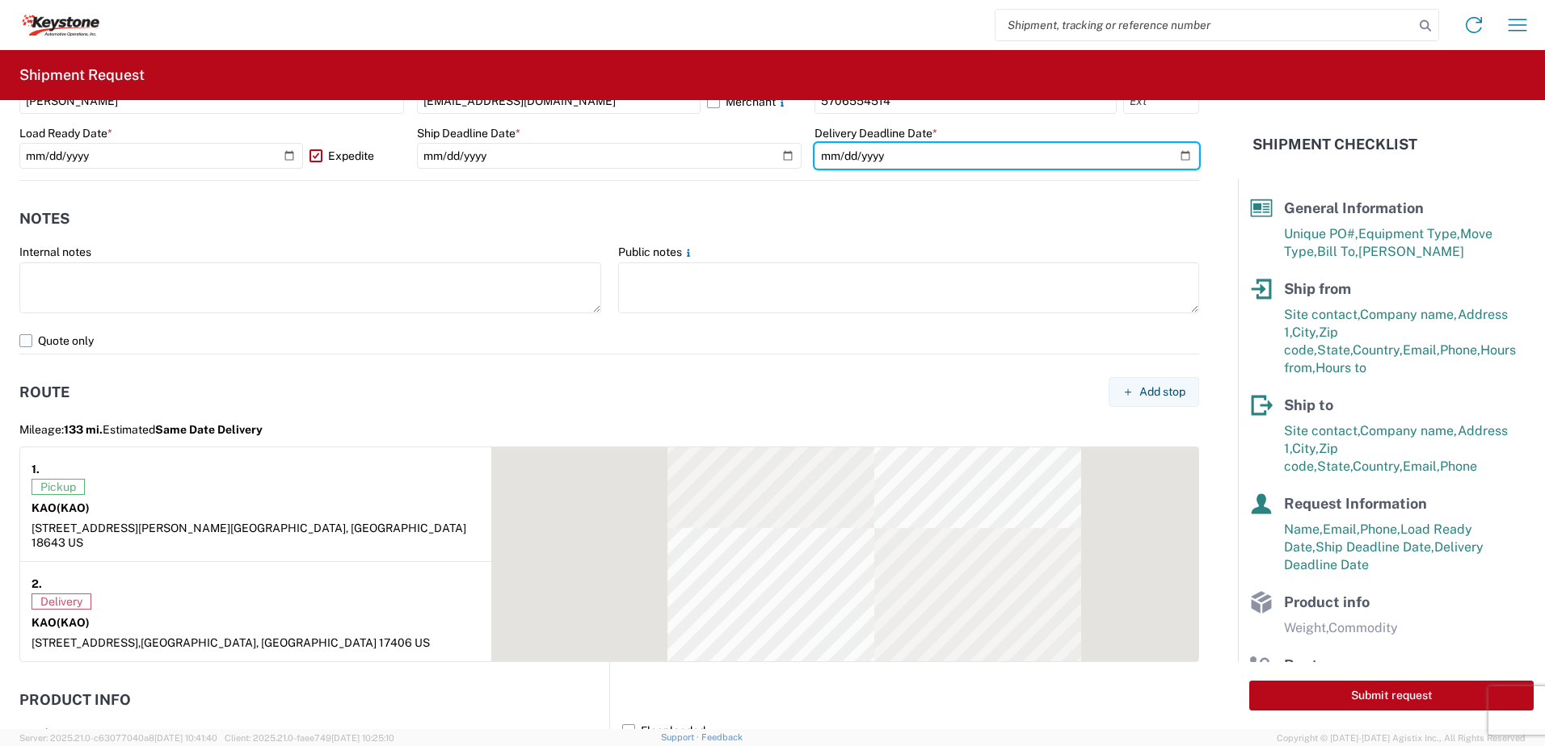
scroll to position [1050, 0]
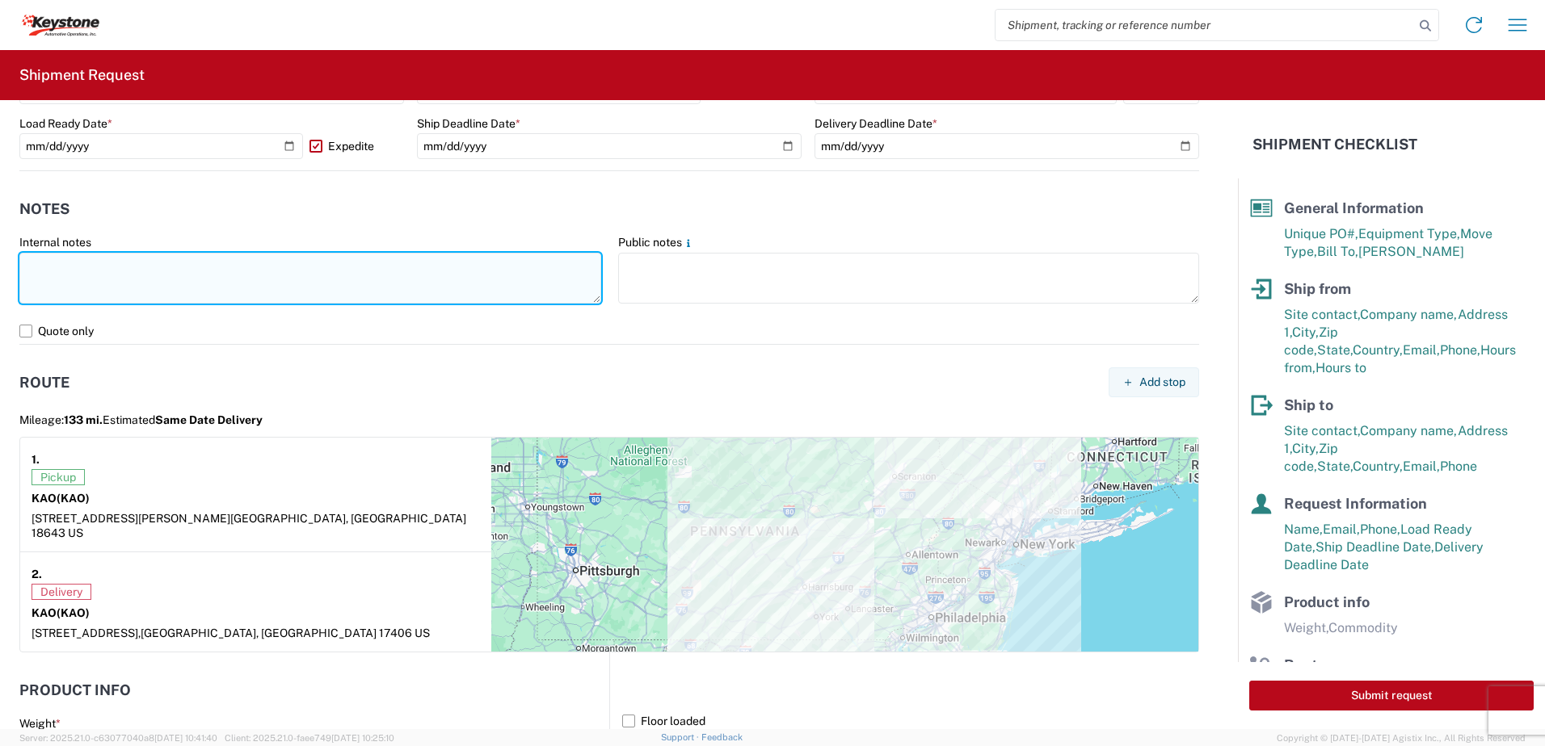
click at [132, 263] on textarea at bounding box center [310, 278] width 582 height 51
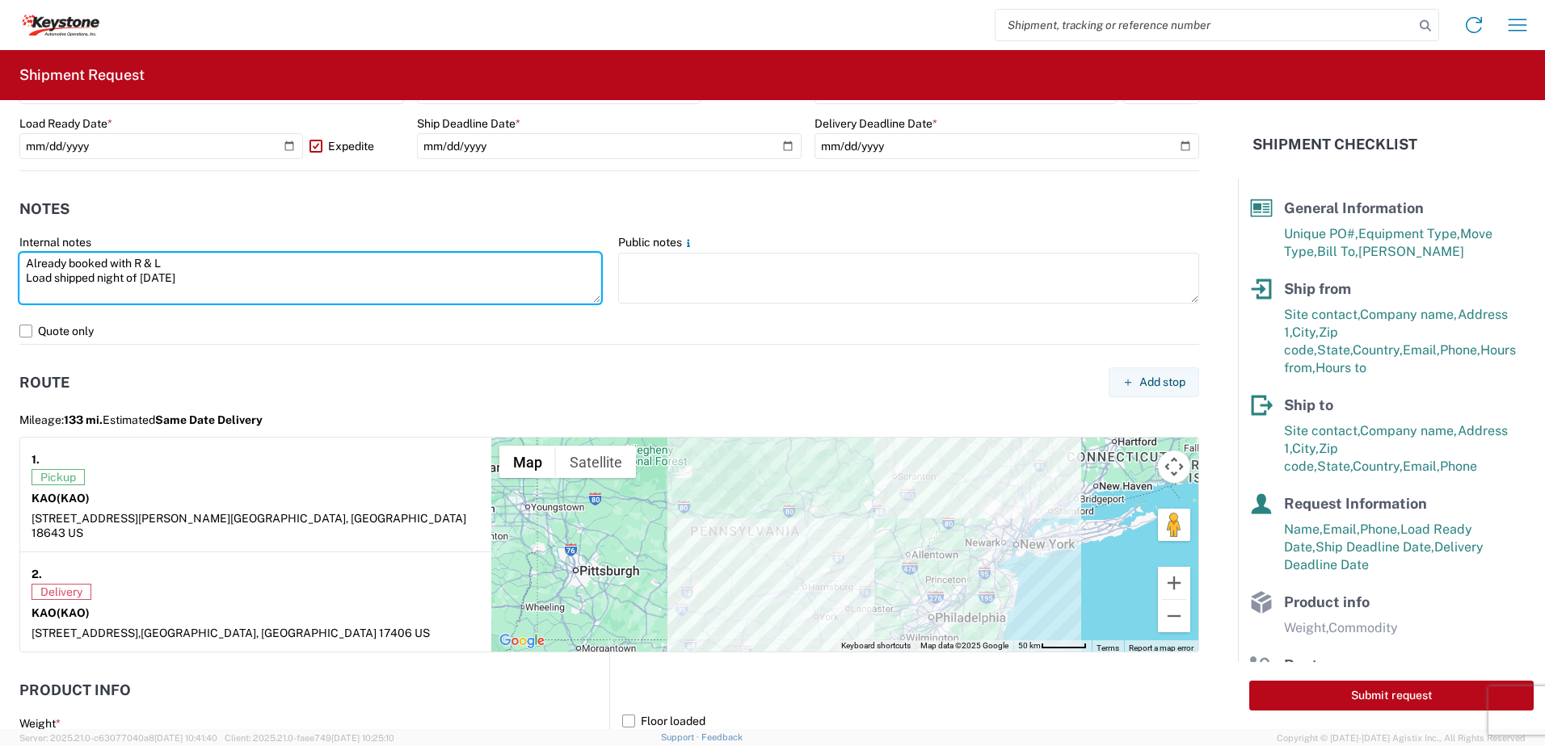
type textarea "Already booked with R & L Load shipped night of [DATE]"
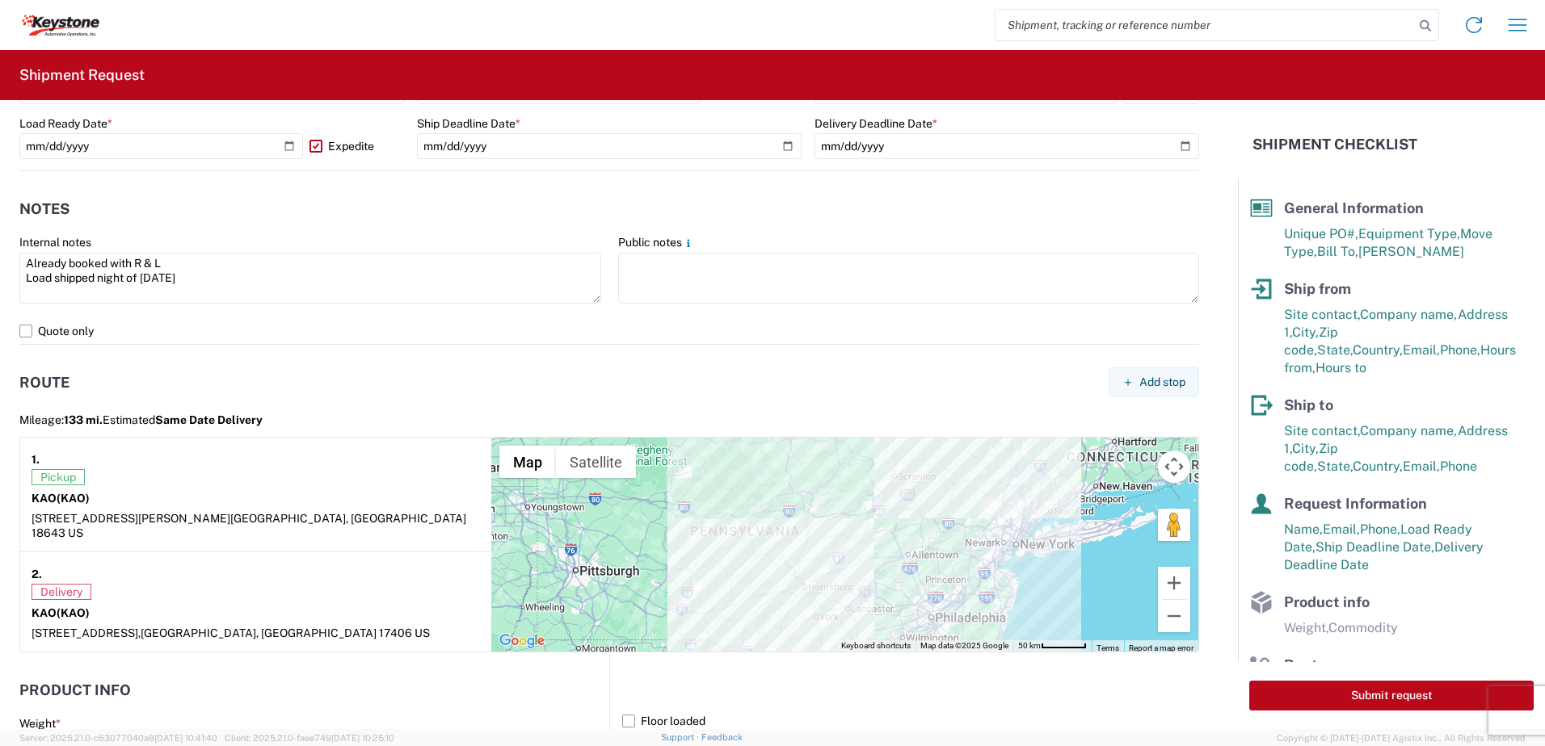
click at [229, 517] on div "[STREET_ADDRESS][PERSON_NAME]" at bounding box center [256, 525] width 448 height 29
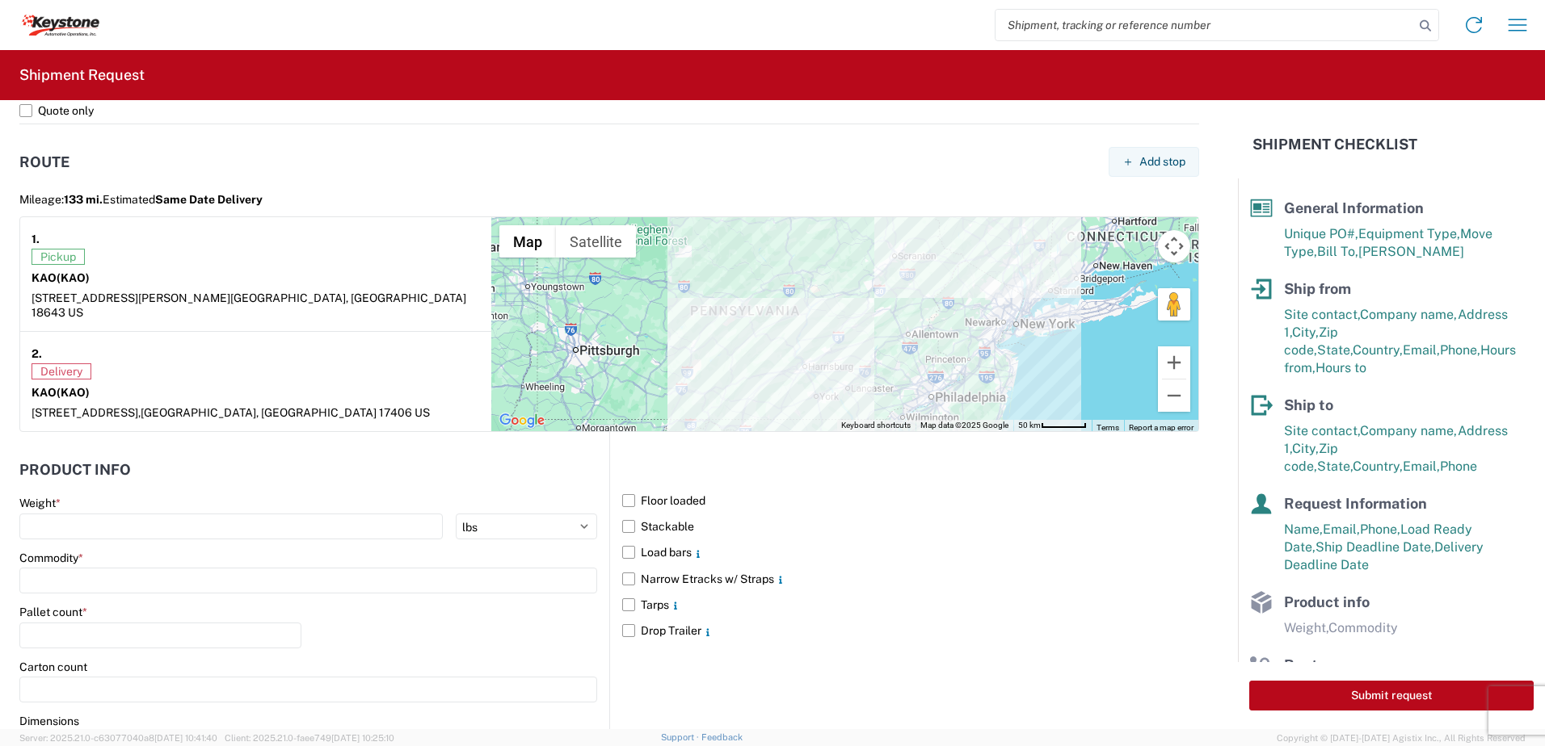
scroll to position [1373, 0]
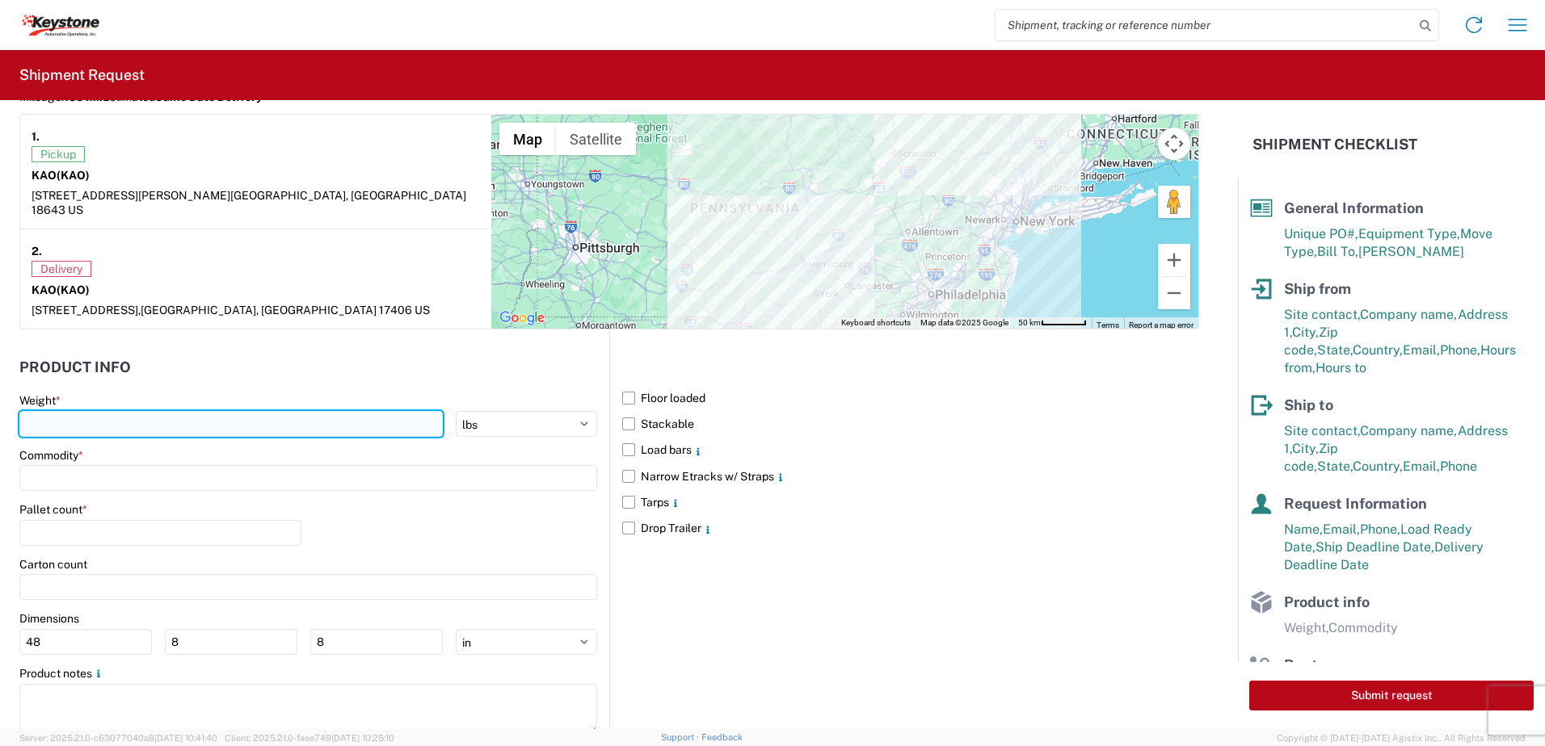
click at [107, 421] on input "number" at bounding box center [230, 424] width 423 height 26
type input "28000"
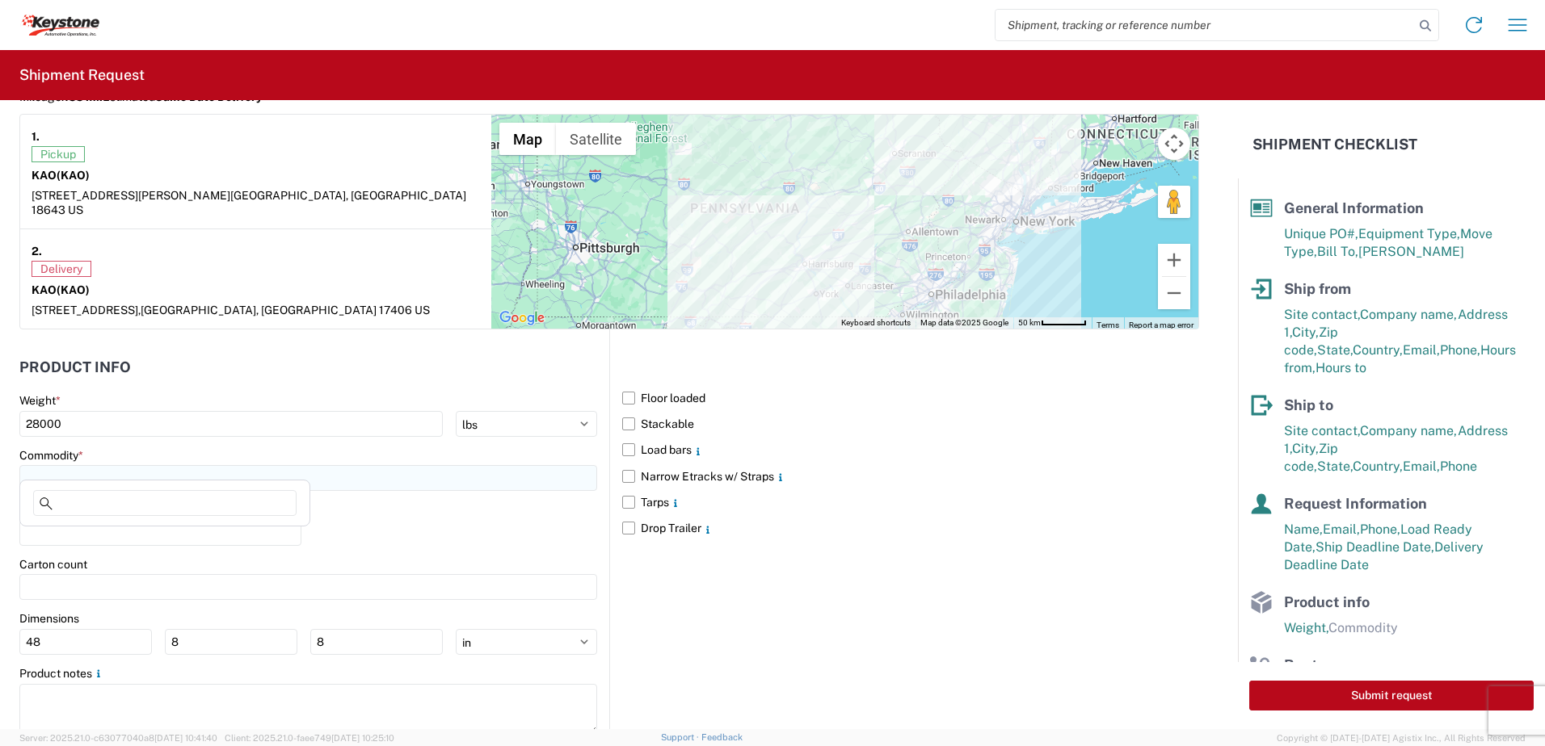
click at [95, 465] on input at bounding box center [308, 478] width 578 height 26
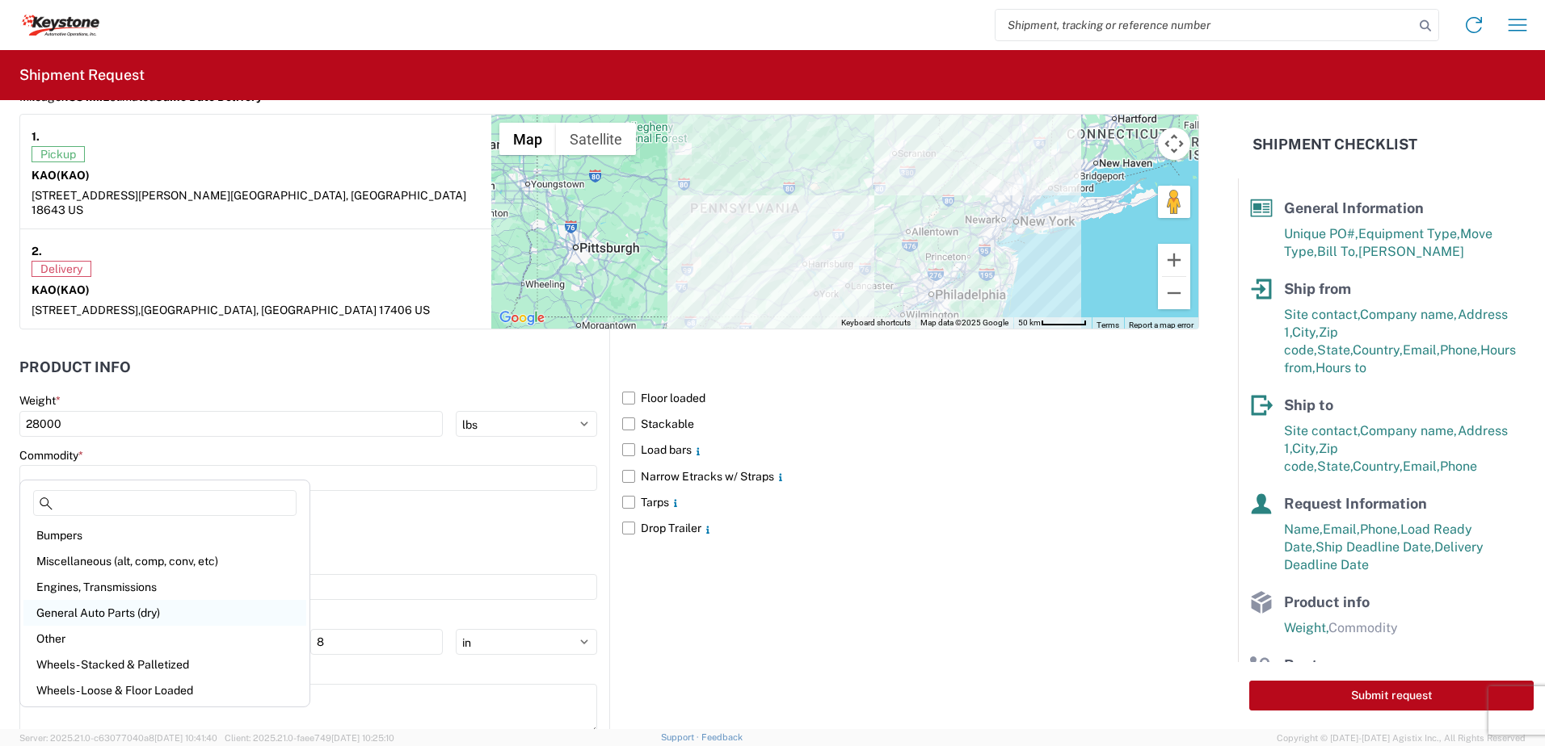
click at [159, 609] on div "General Auto Parts (dry)" at bounding box center [164, 613] width 283 height 26
type input "General Auto Parts (dry)"
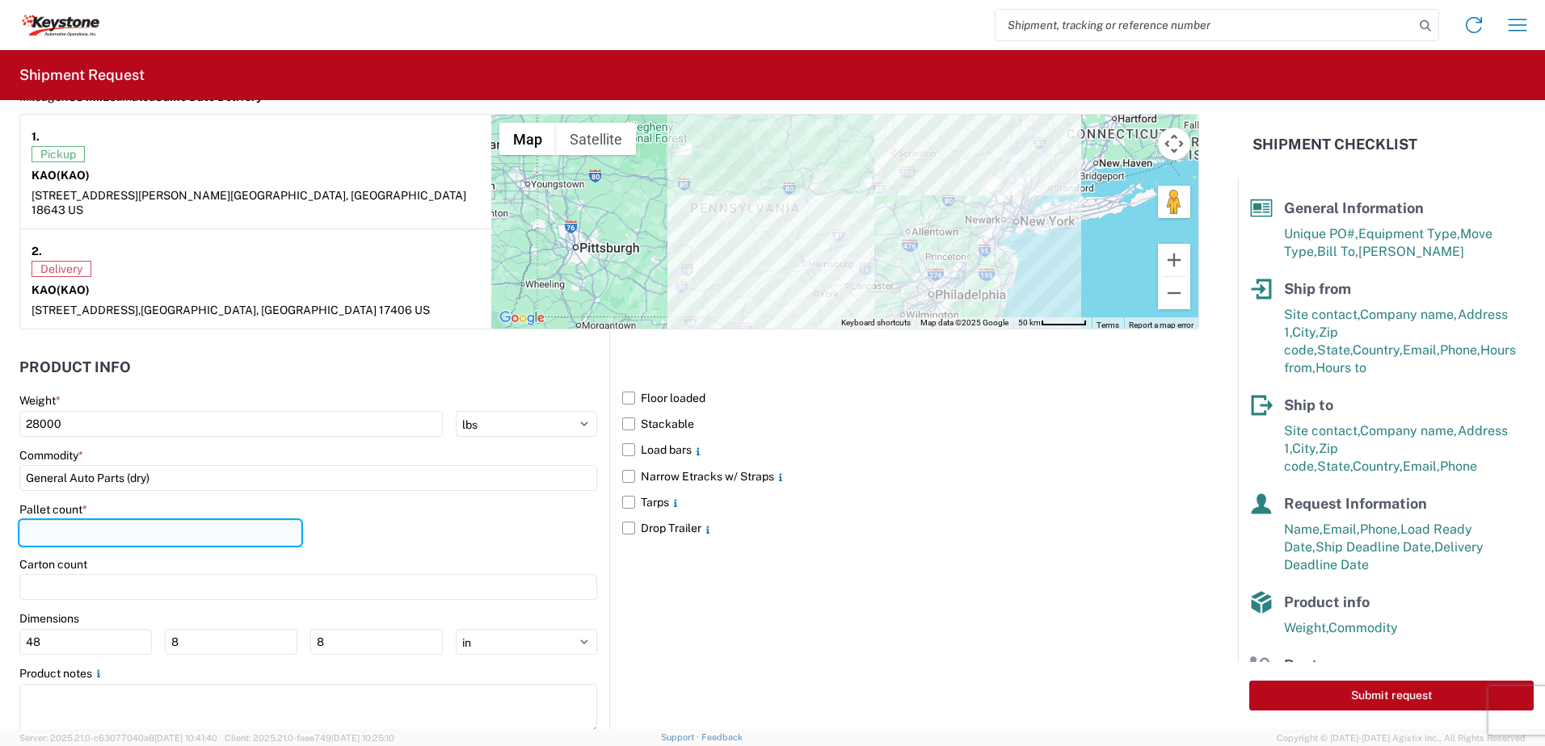
click at [100, 523] on input "number" at bounding box center [160, 533] width 282 height 26
type input "20"
click at [415, 524] on div "Pallet count * 20" at bounding box center [308, 529] width 578 height 55
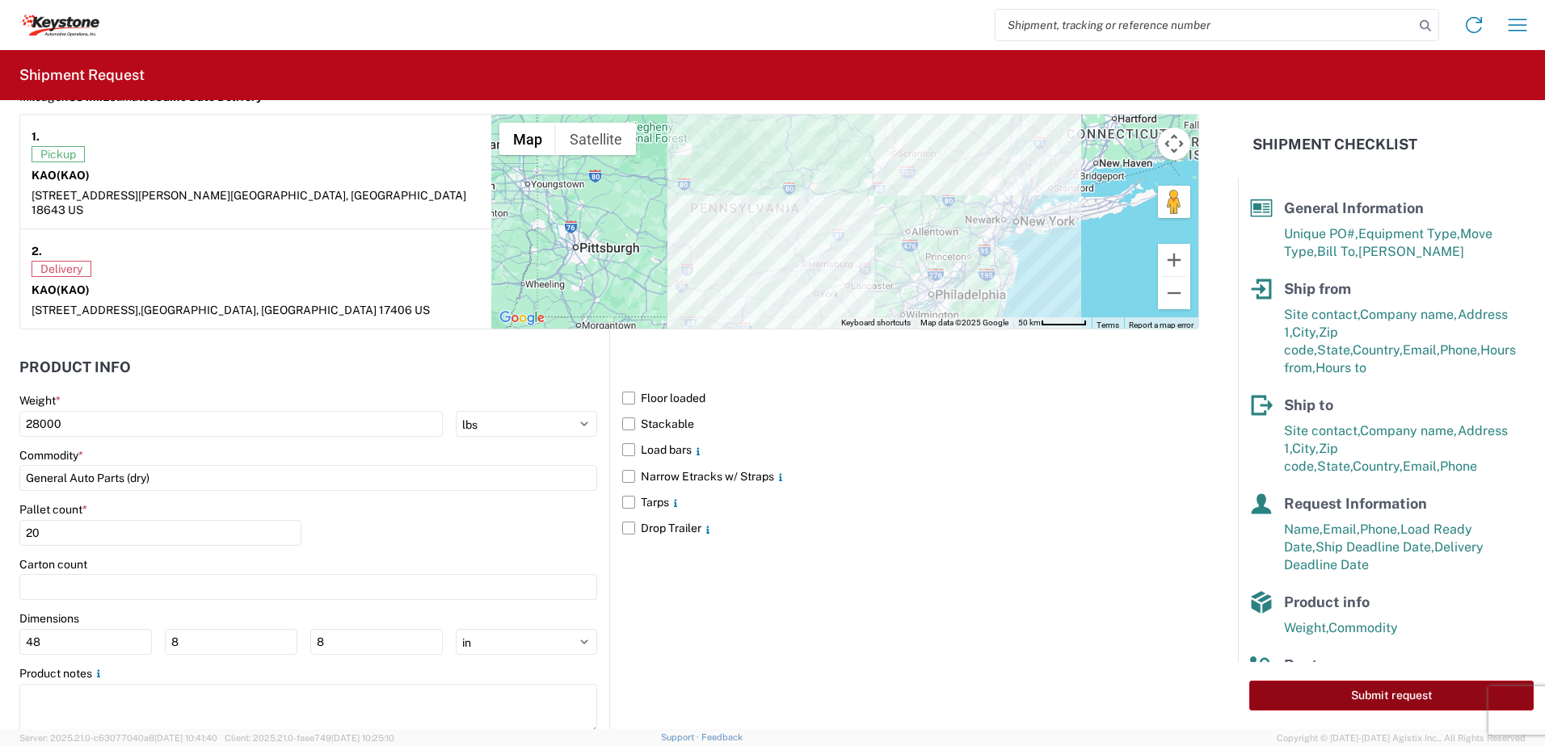
click at [1375, 708] on button "Submit request" at bounding box center [1391, 696] width 284 height 30
